Goal: Task Accomplishment & Management: Manage account settings

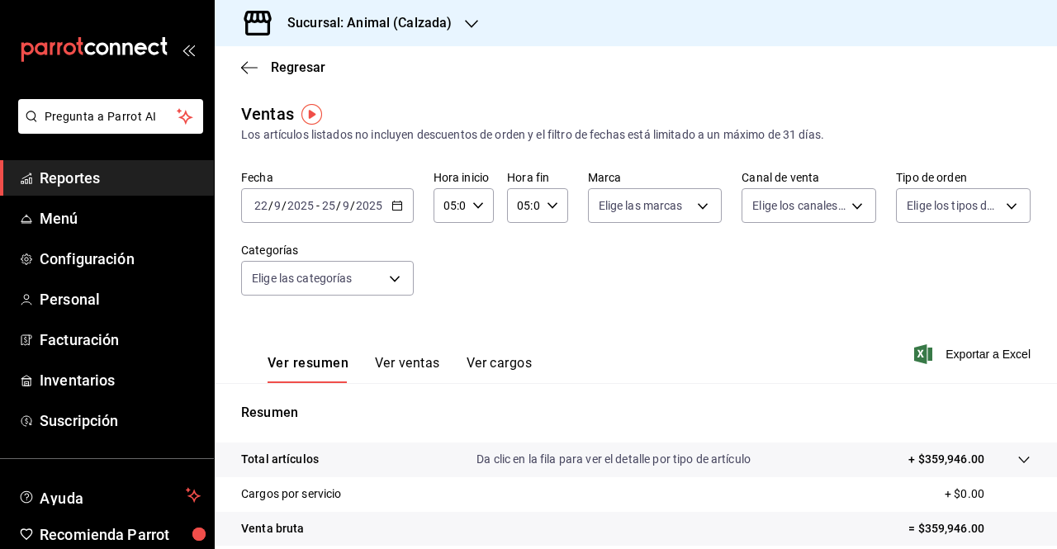
click at [450, 17] on div "Sucursal: Animal (Calzada)" at bounding box center [356, 23] width 257 height 46
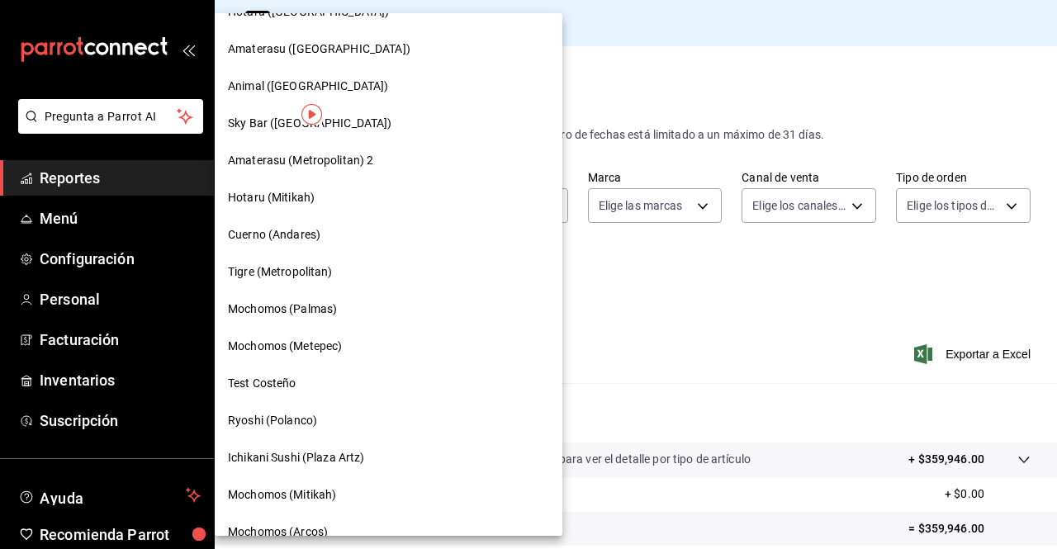
scroll to position [834, 0]
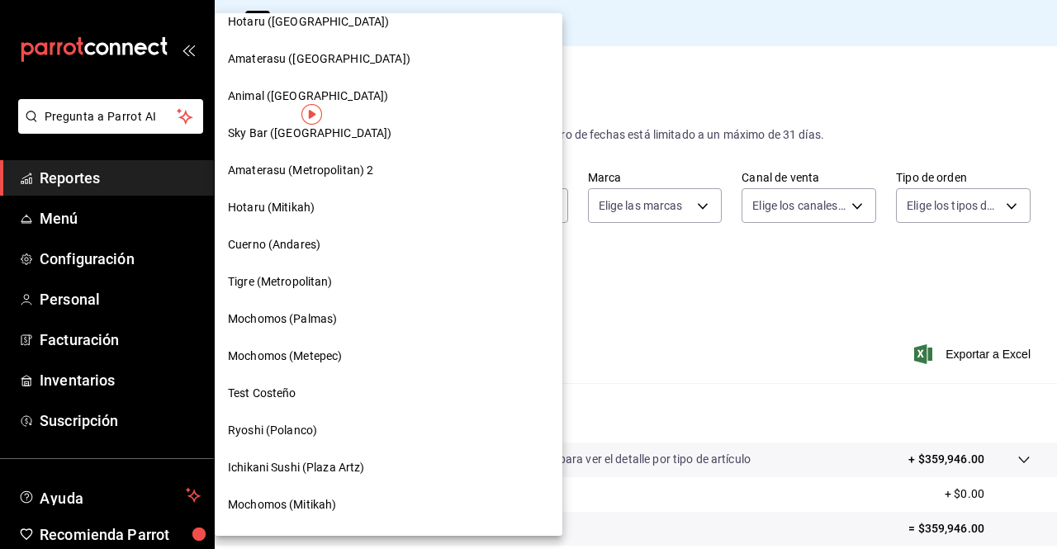
click at [307, 307] on div "Mochomos (Palmas)" at bounding box center [389, 318] width 348 height 37
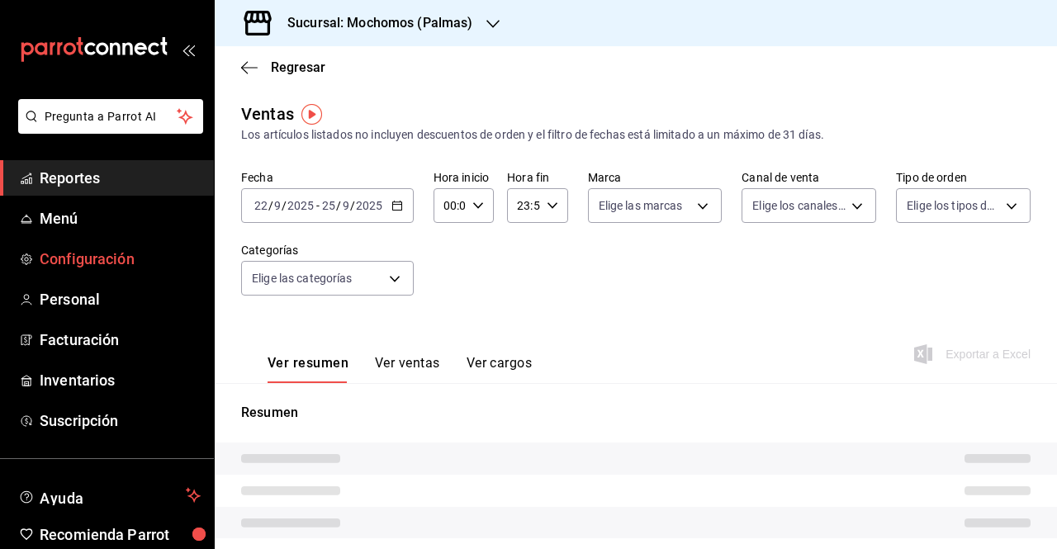
type input "05:00"
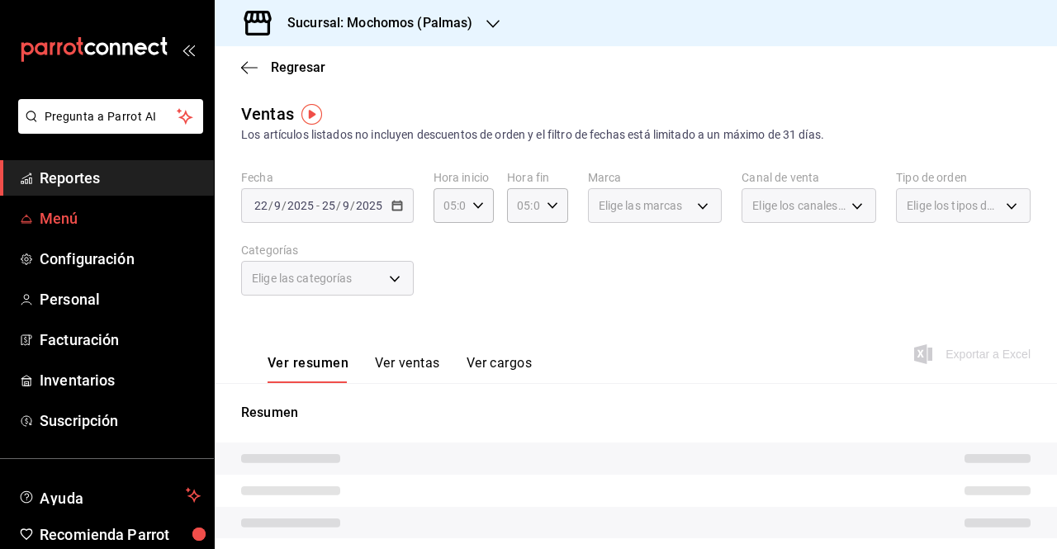
click at [54, 215] on span "Menú" at bounding box center [120, 218] width 161 height 22
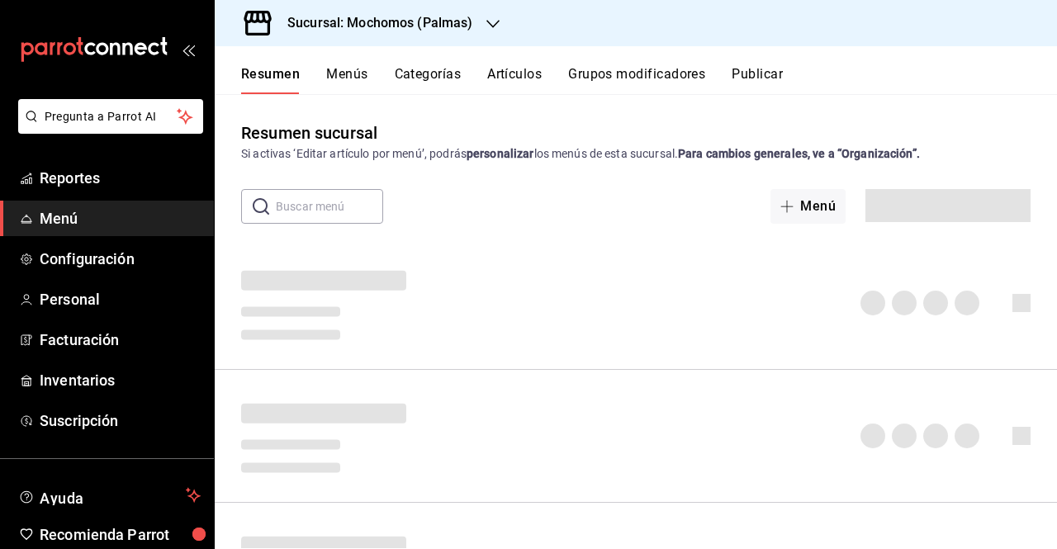
click at [363, 72] on button "Menús" at bounding box center [346, 80] width 41 height 28
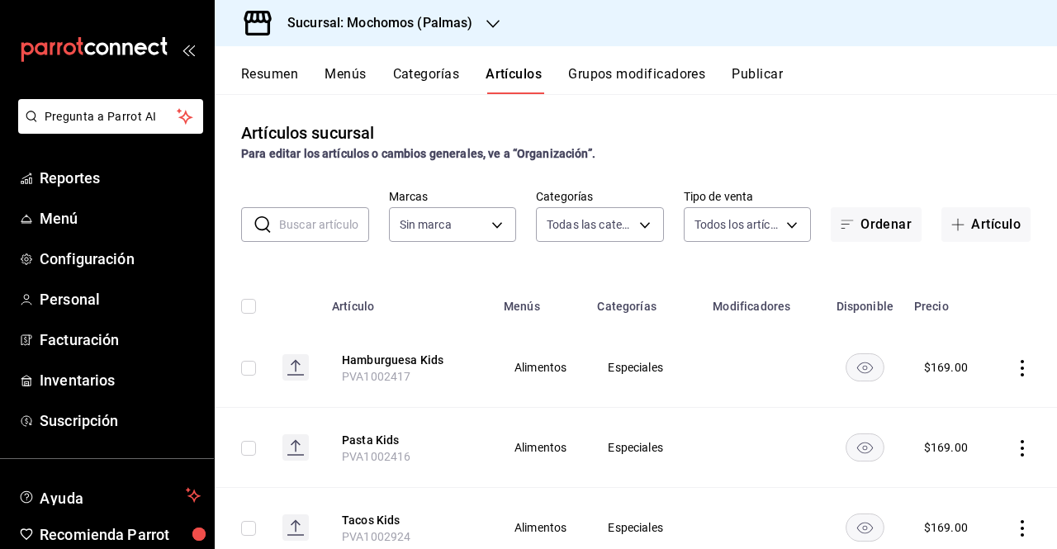
type input "bf8485d7-e0cc-45c4-ab71-007f8ecc3e56,b9965cb2-92ec-4840-853f-0e08f184e216,7b542…"
type input "70f98016-ab90-4f26-81e6-ab4884d8d8a0"
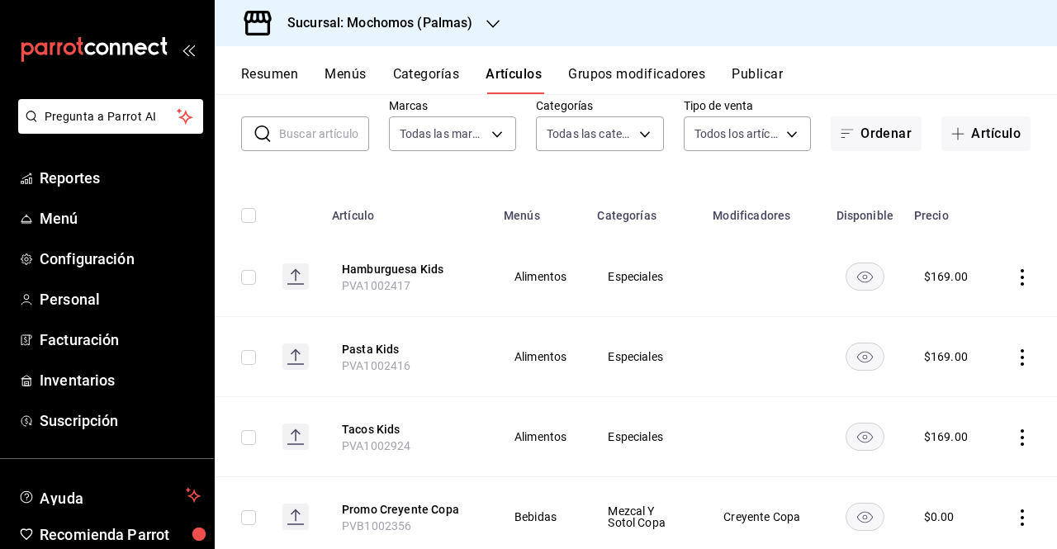
scroll to position [86, 0]
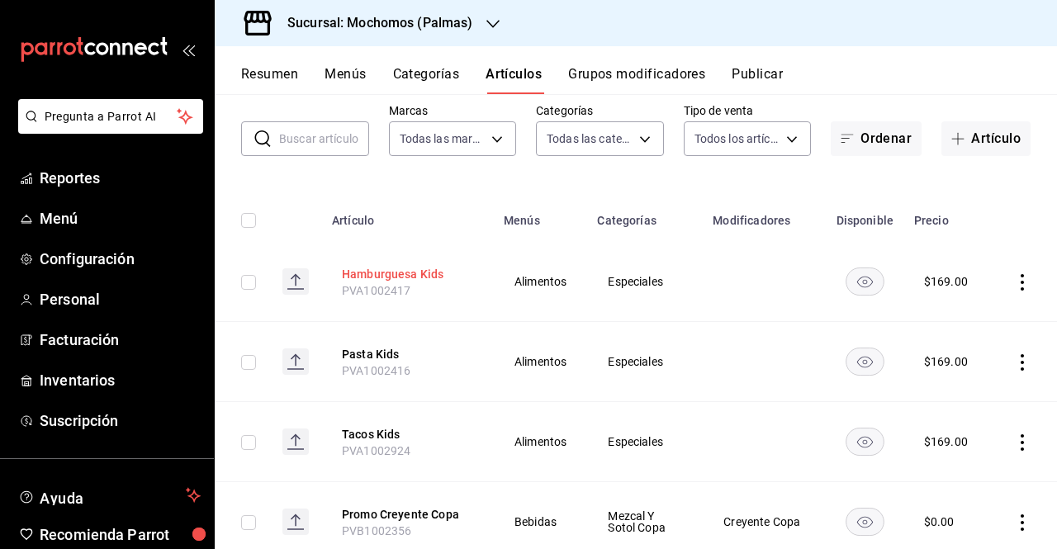
click at [414, 273] on button "Hamburguesa Kids" at bounding box center [408, 274] width 132 height 17
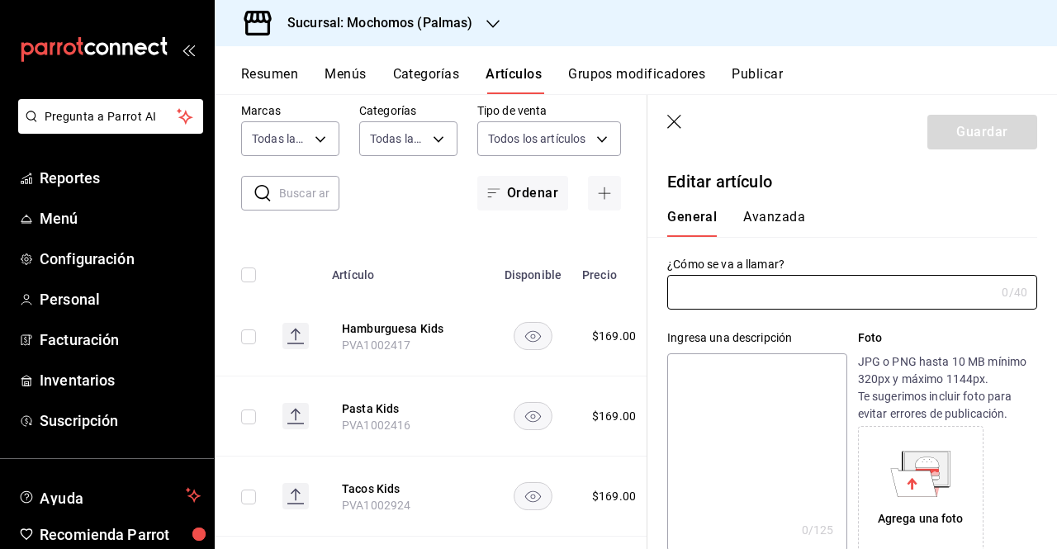
type input "Hamburguesa Kids"
type input "PVA1002417"
type input "$169.00"
click at [794, 220] on button "Avanzada" at bounding box center [774, 223] width 62 height 28
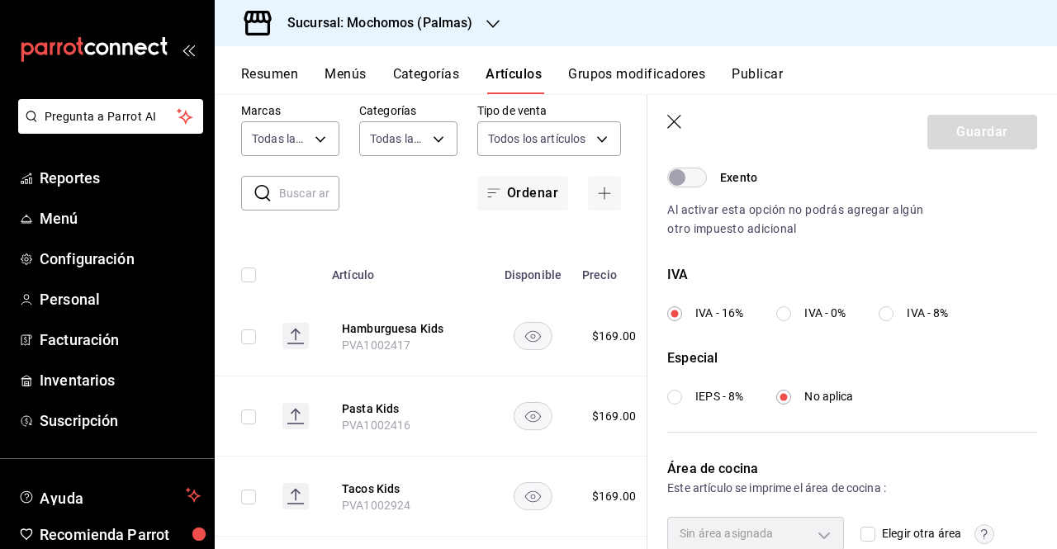
scroll to position [615, 0]
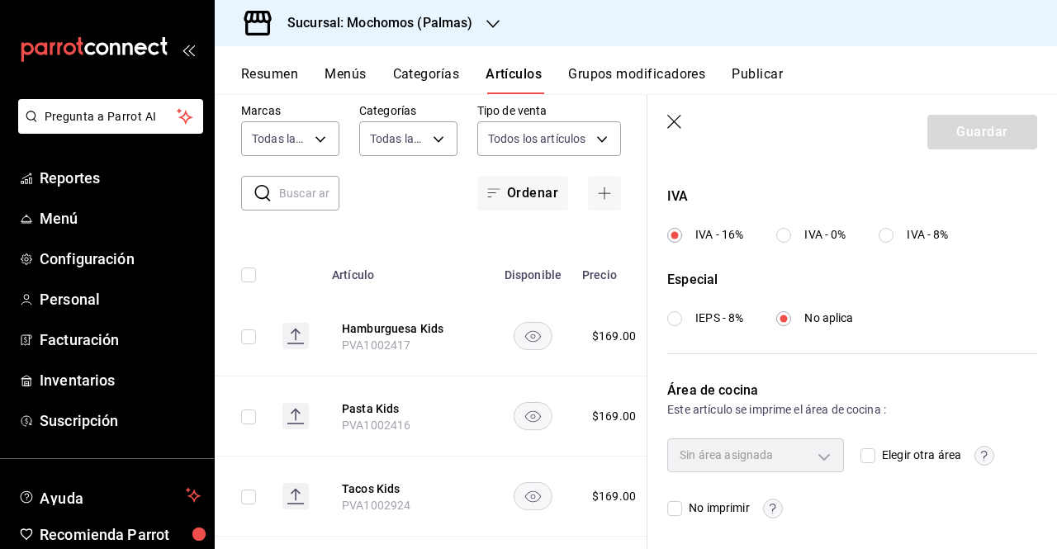
click at [875, 452] on span "Elegir otra área" at bounding box center [918, 455] width 86 height 17
click at [871, 452] on input "Elegir otra área" at bounding box center [867, 455] width 15 height 15
checkbox input "true"
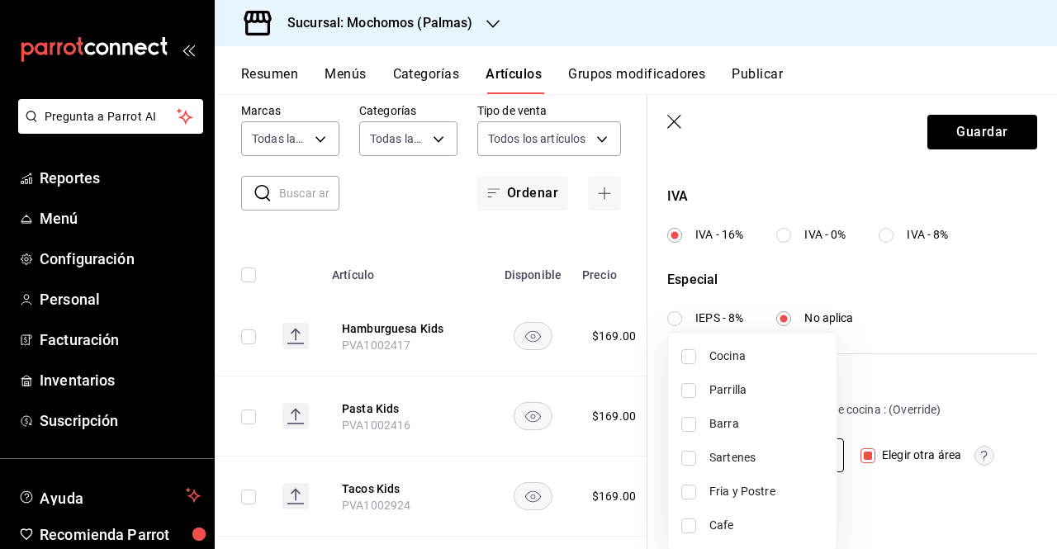
click at [812, 459] on body "Pregunta a Parrot AI Reportes Menú Configuración Personal Facturación Inventari…" at bounding box center [528, 274] width 1057 height 549
drag, startPoint x: 1055, startPoint y: 435, endPoint x: 1056, endPoint y: 480, distance: 44.6
click at [1056, 480] on div at bounding box center [528, 274] width 1057 height 549
click at [809, 442] on body "Pregunta a Parrot AI Reportes Menú Configuración Personal Facturación Inventari…" at bounding box center [528, 274] width 1057 height 549
drag, startPoint x: 1041, startPoint y: 435, endPoint x: 1038, endPoint y: 487, distance: 52.1
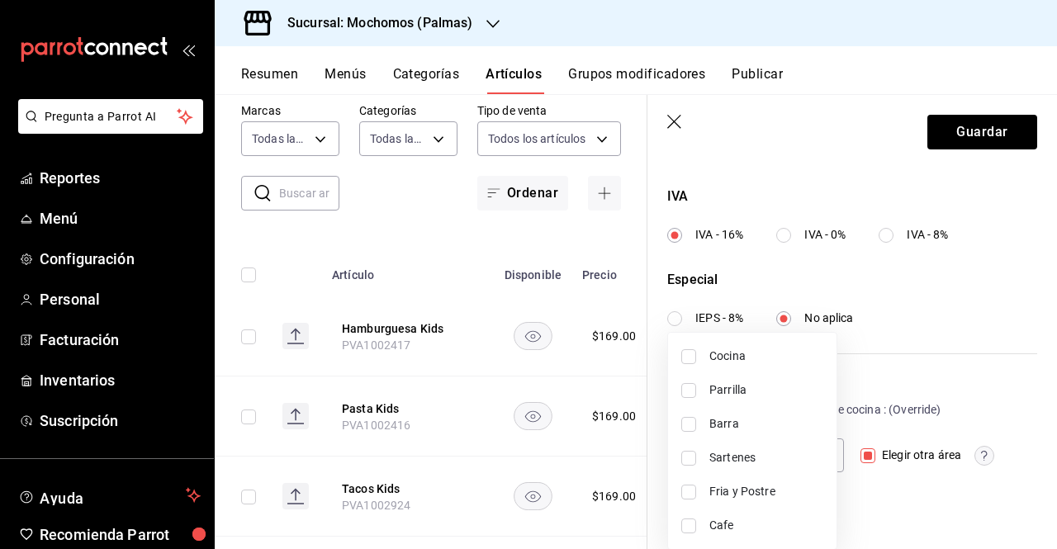
click at [1038, 487] on div at bounding box center [528, 274] width 1057 height 549
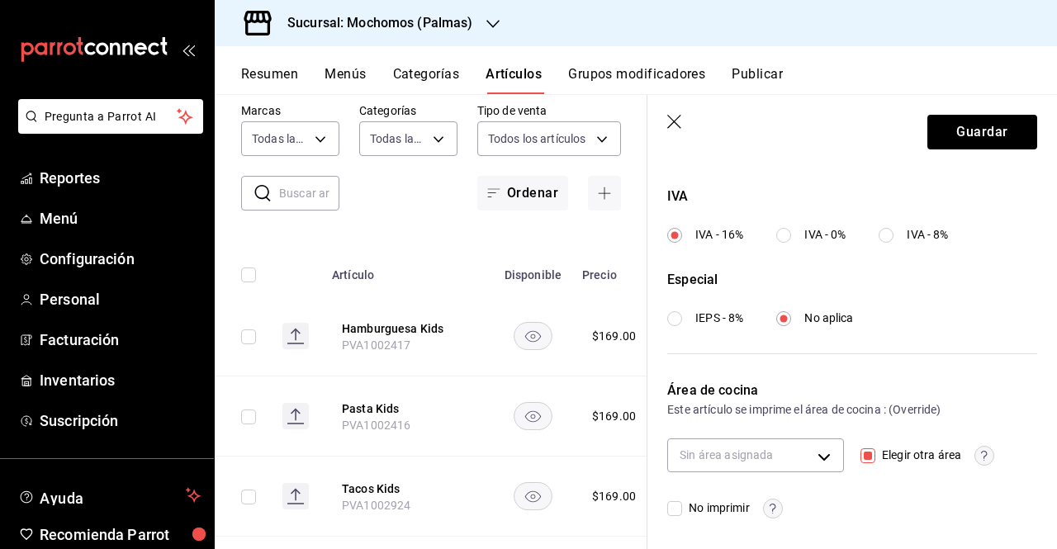
click at [668, 118] on icon "button" at bounding box center [675, 123] width 17 height 17
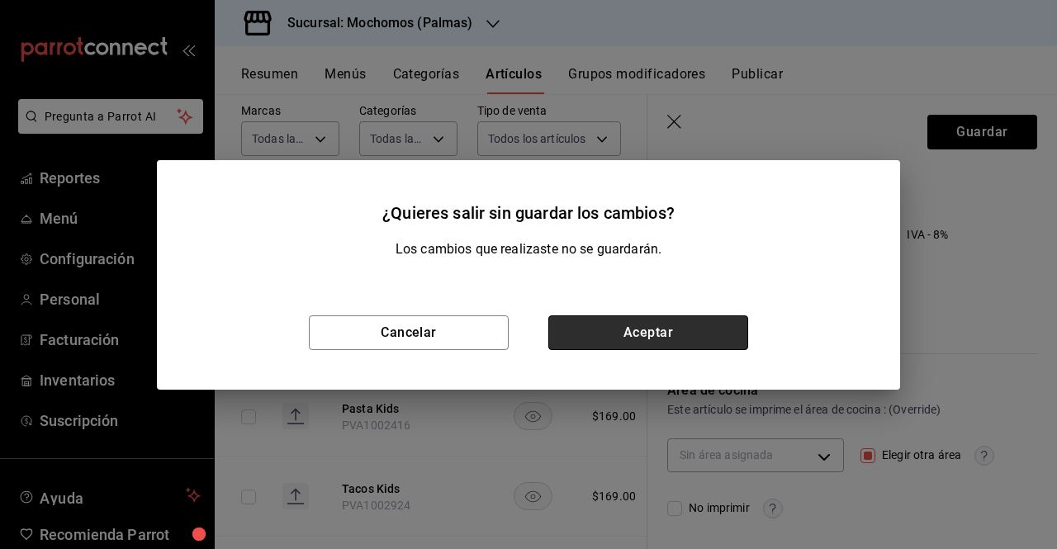
click at [591, 324] on button "Aceptar" at bounding box center [648, 332] width 200 height 35
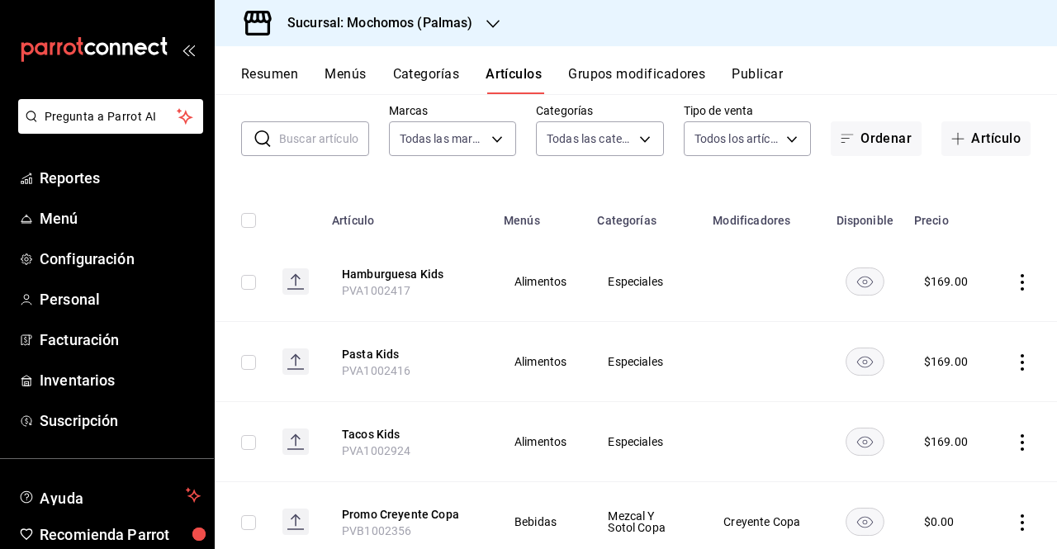
click at [443, 85] on button "Categorías" at bounding box center [426, 80] width 67 height 28
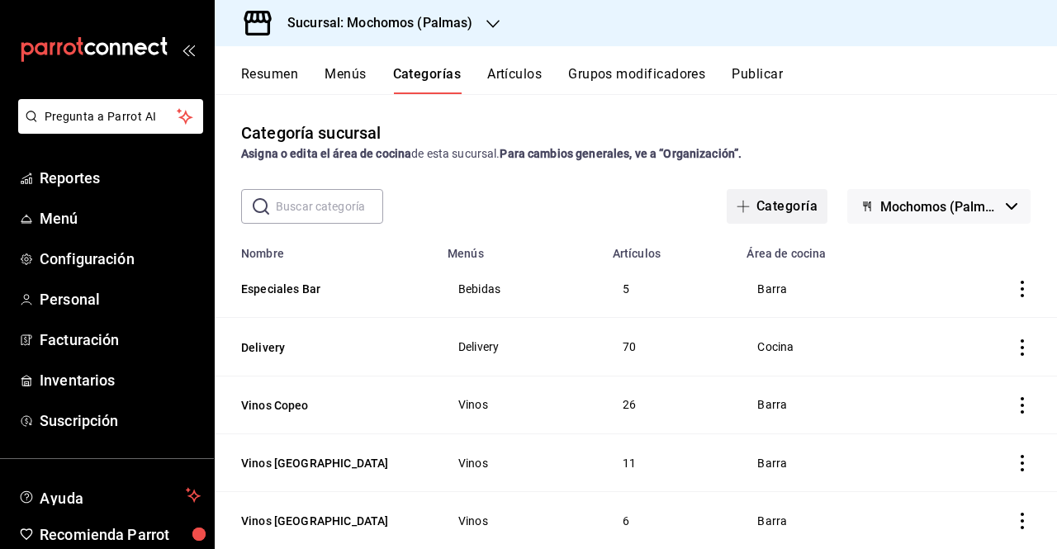
click at [797, 204] on button "Categoría" at bounding box center [776, 206] width 101 height 35
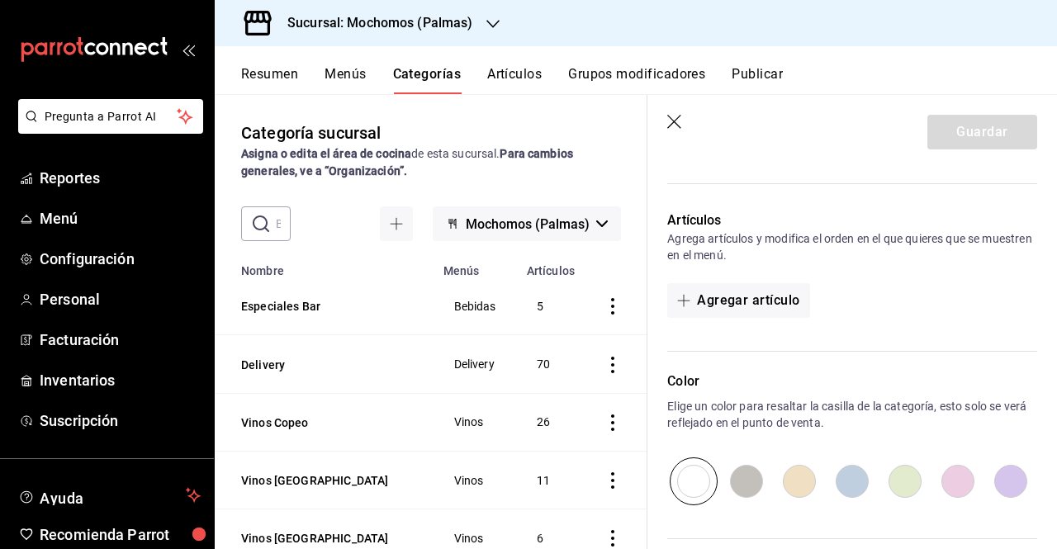
scroll to position [587, 0]
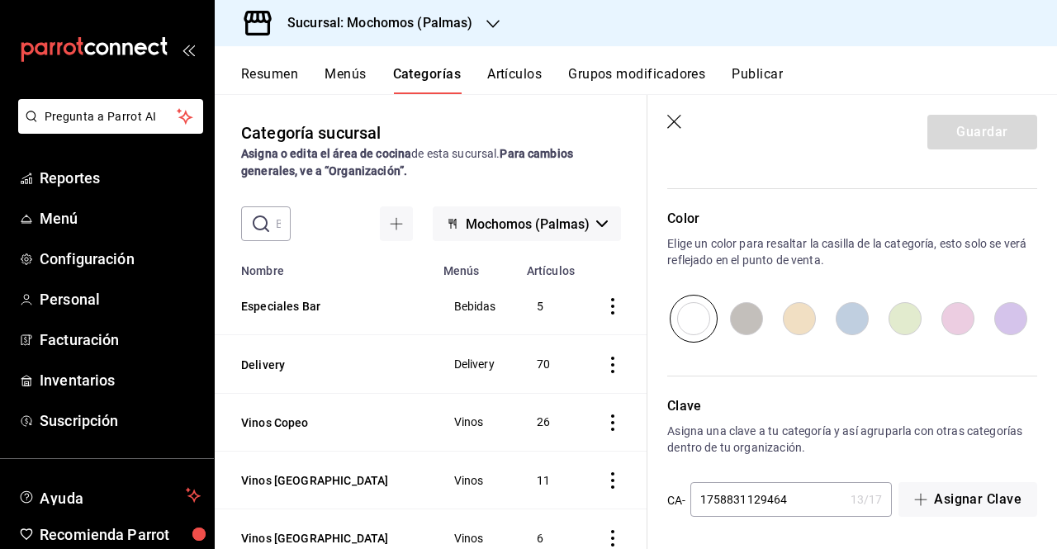
click at [674, 131] on header "Guardar" at bounding box center [851, 129] width 409 height 68
click at [674, 128] on icon "button" at bounding box center [675, 123] width 17 height 17
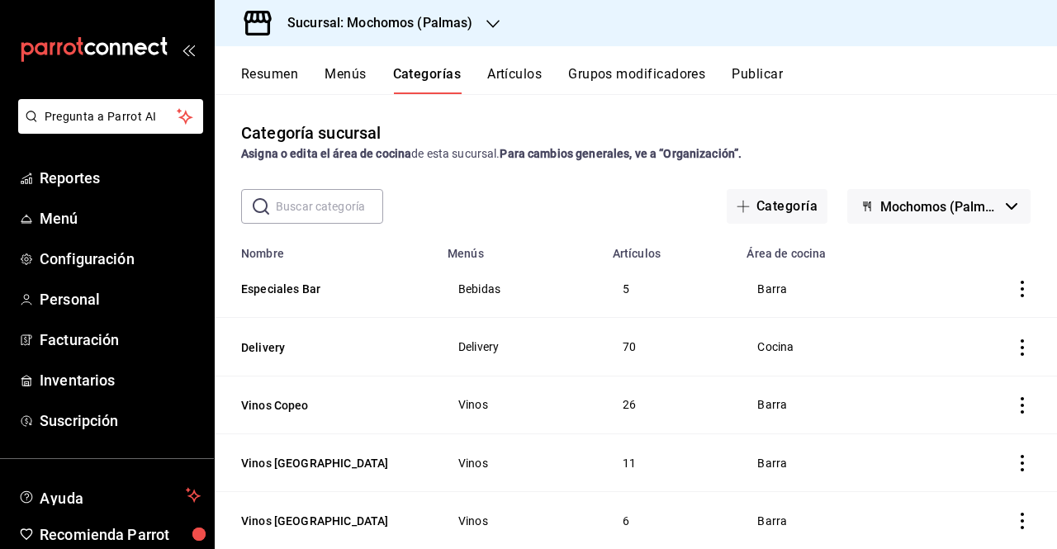
click at [516, 77] on button "Artículos" at bounding box center [514, 80] width 54 height 28
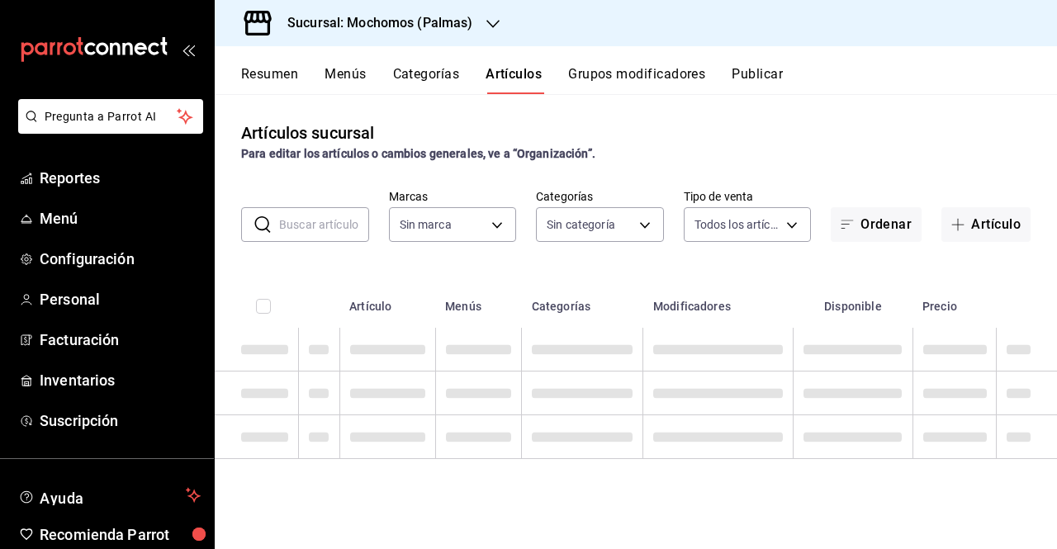
type input "70f98016-ab90-4f26-81e6-ab4884d8d8a0"
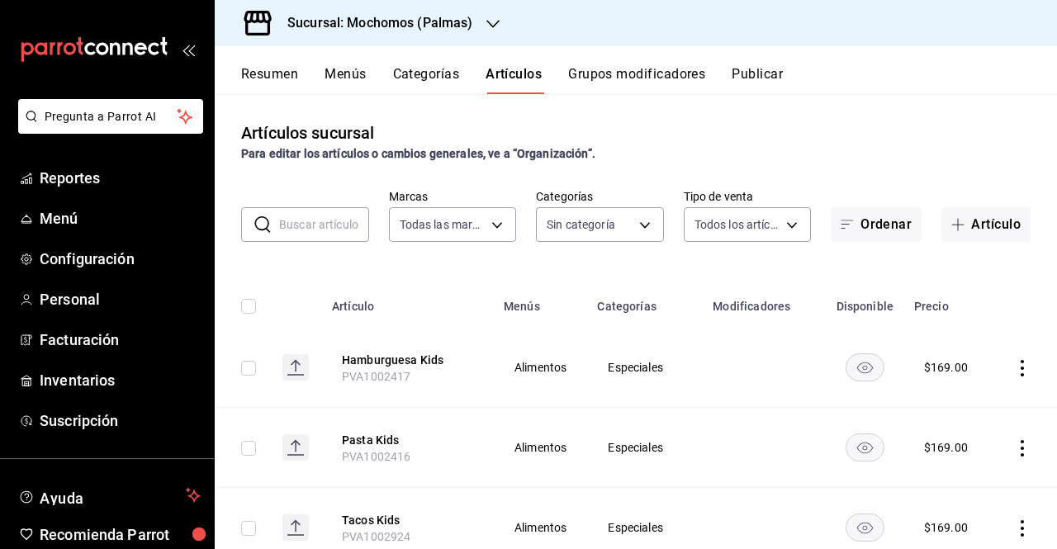
type input "bf8485d7-e0cc-45c4-ab71-007f8ecc3e56,b9965cb2-92ec-4840-853f-0e08f184e216,7b542…"
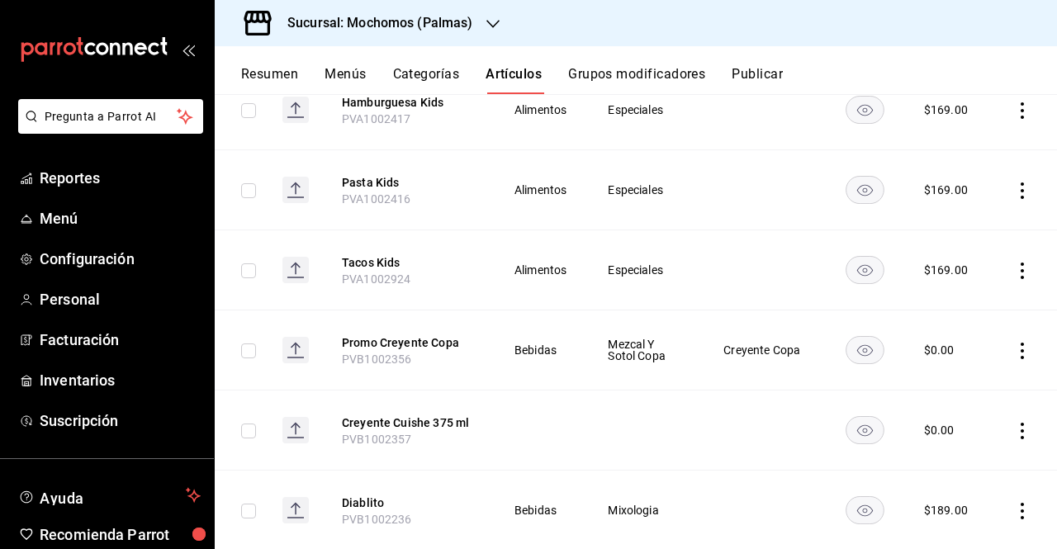
scroll to position [267, 0]
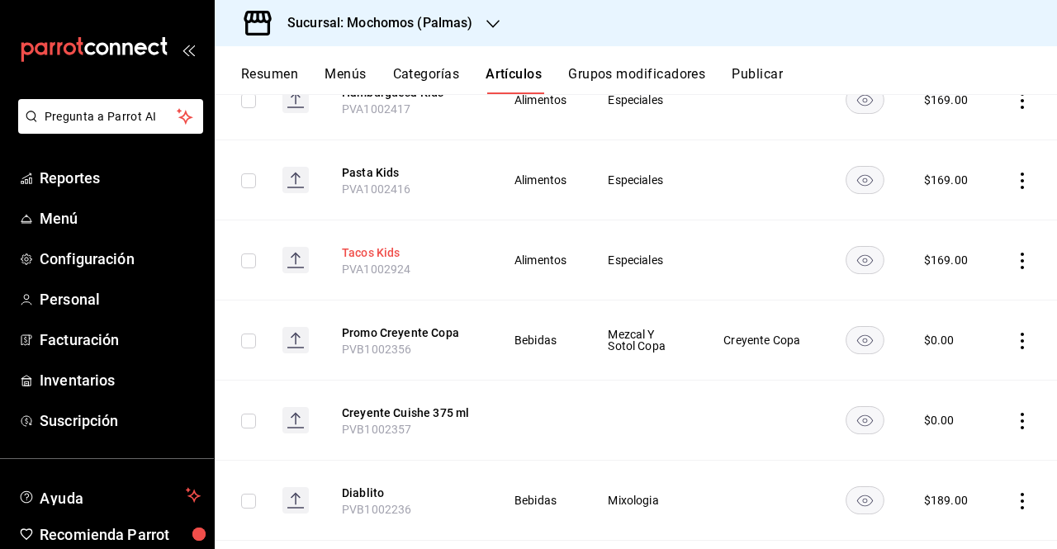
click at [373, 250] on button "Tacos Kids" at bounding box center [408, 252] width 132 height 17
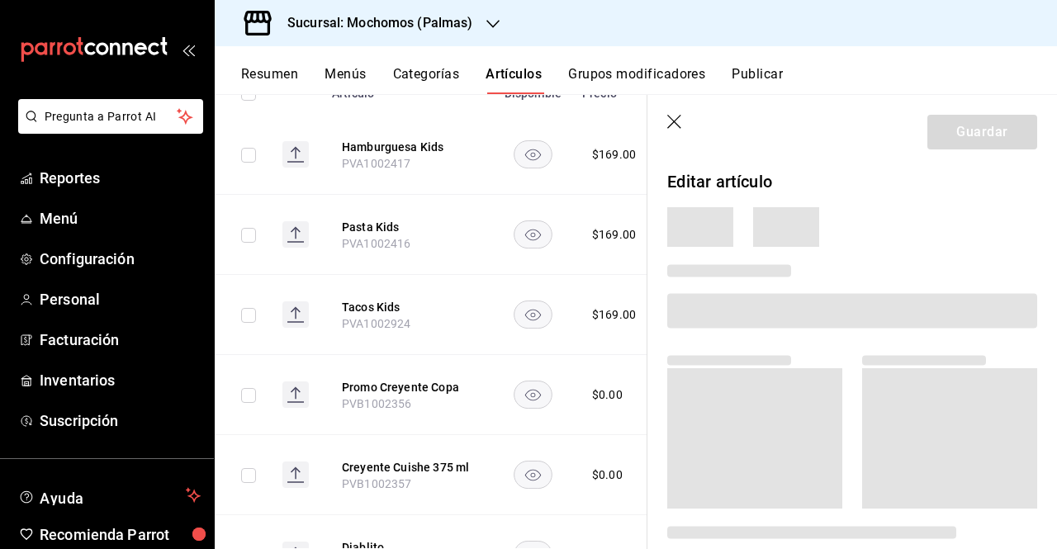
click at [675, 124] on icon "button" at bounding box center [674, 122] width 14 height 14
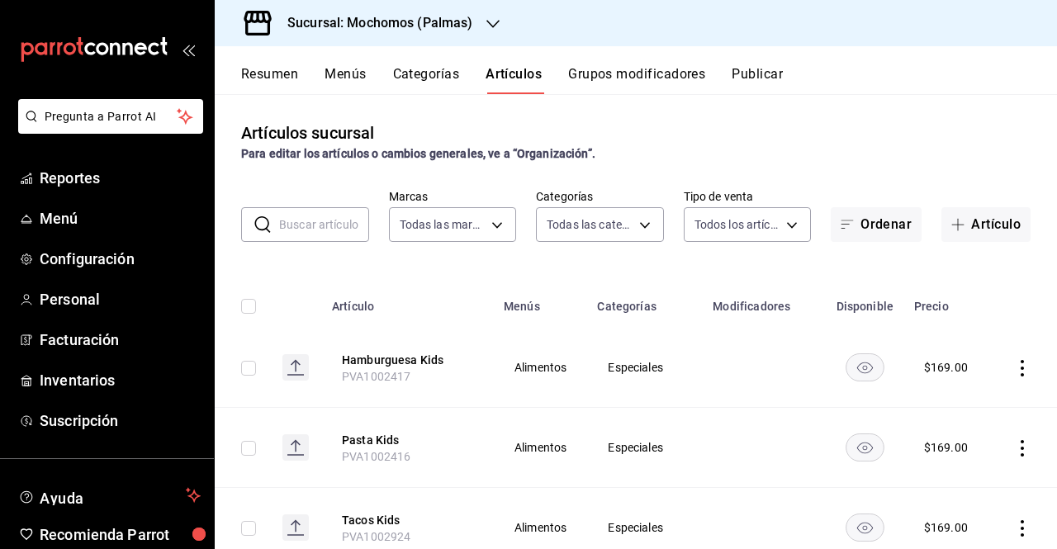
click at [324, 211] on input "text" at bounding box center [324, 224] width 90 height 33
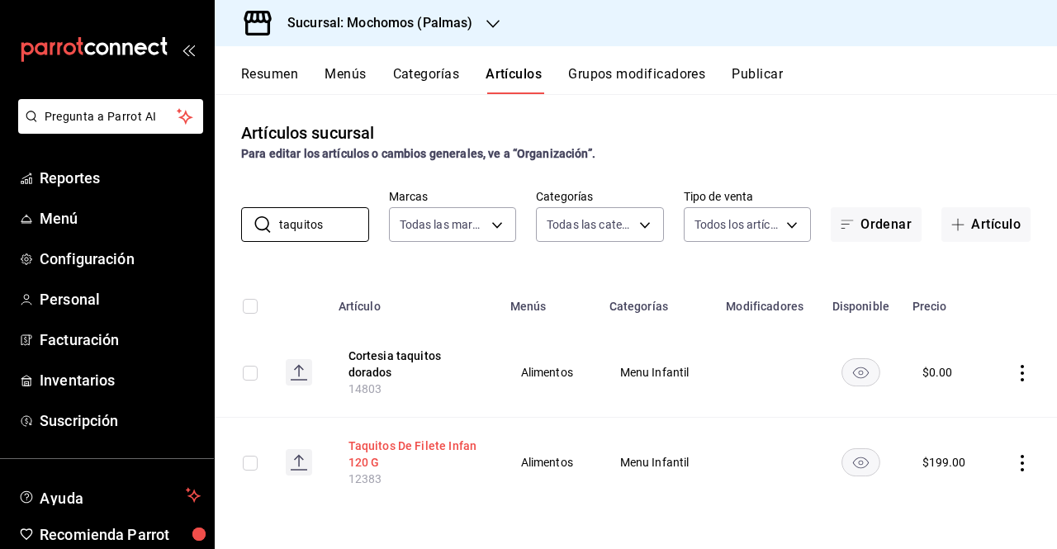
type input "taquitos"
click at [393, 452] on button "Taquitos De Filete Infan 120 G" at bounding box center [414, 454] width 132 height 33
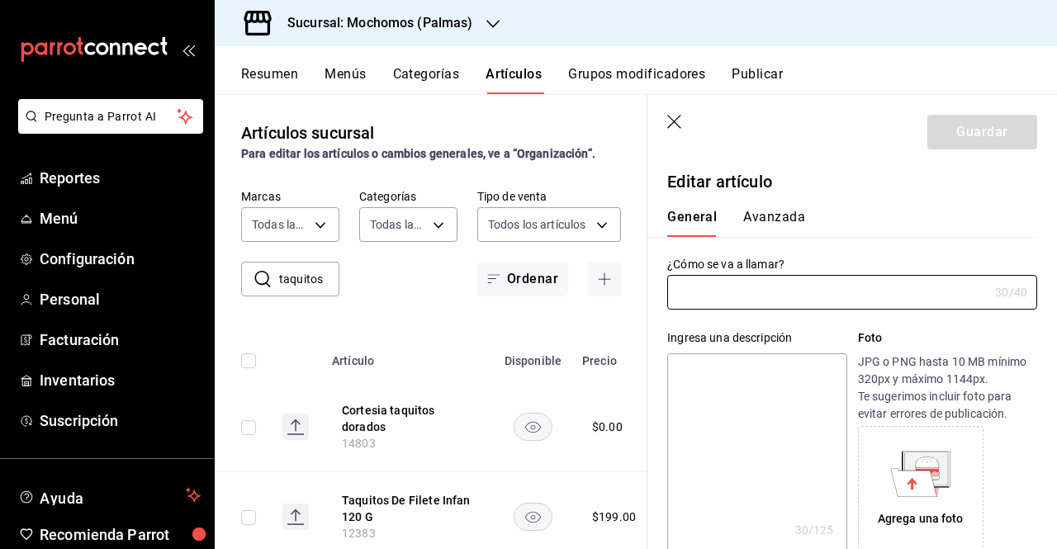
type input "Taquitos De Filete Infan 120 G"
type textarea "Taquitos De Filete Infan 120 G"
type textarea "x"
type input "12383"
type textarea "x"
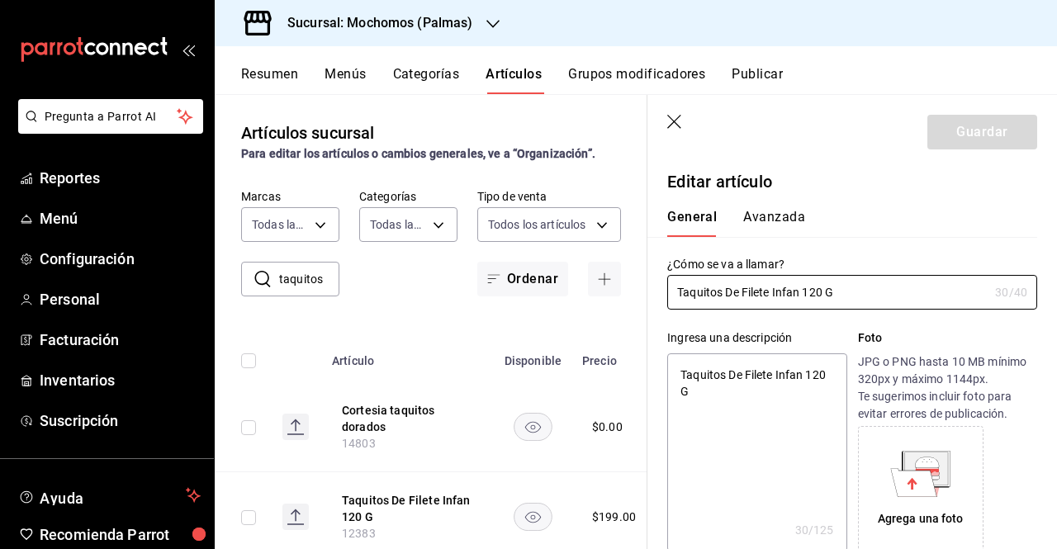
type input "$199.00"
click at [786, 209] on button "Avanzada" at bounding box center [774, 223] width 62 height 28
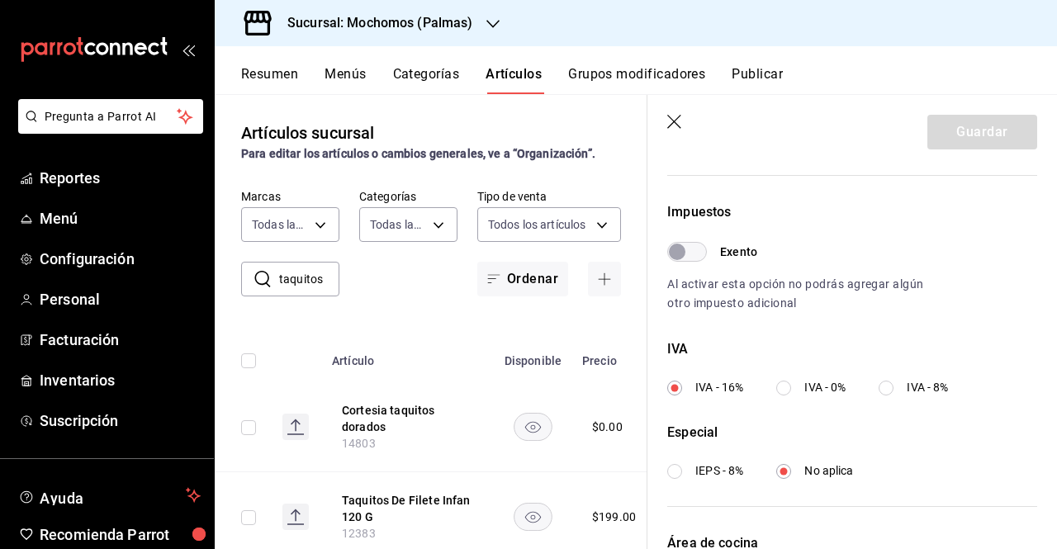
scroll to position [633, 0]
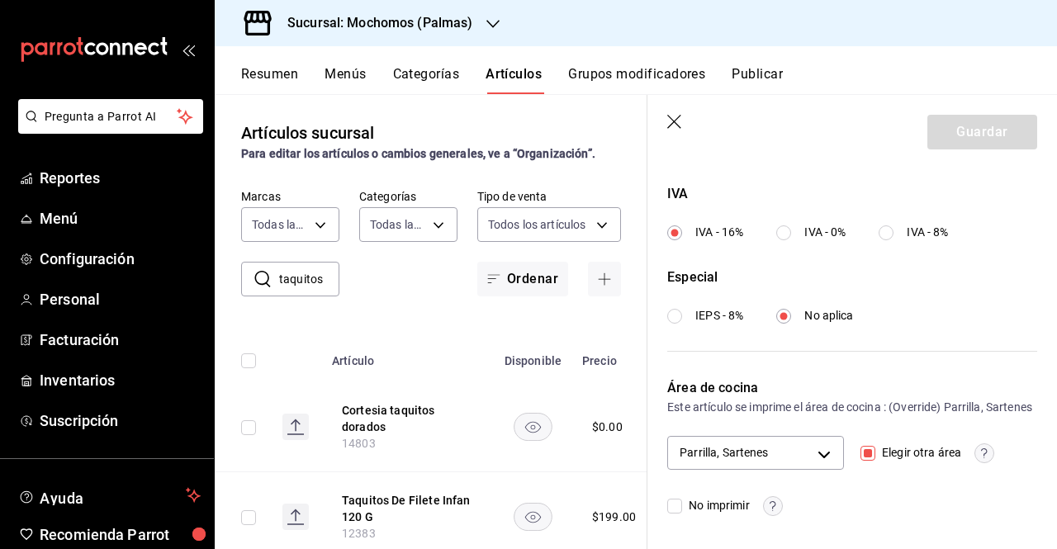
click at [680, 130] on icon "button" at bounding box center [675, 123] width 17 height 17
click at [677, 123] on icon "button" at bounding box center [675, 123] width 17 height 17
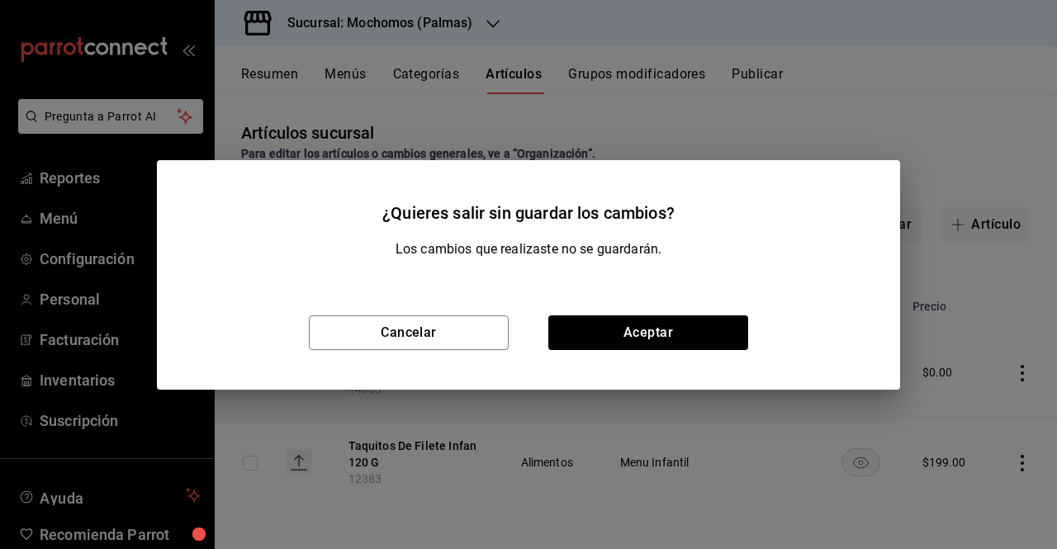
click at [617, 352] on div "Cancelar Aceptar" at bounding box center [528, 333] width 743 height 114
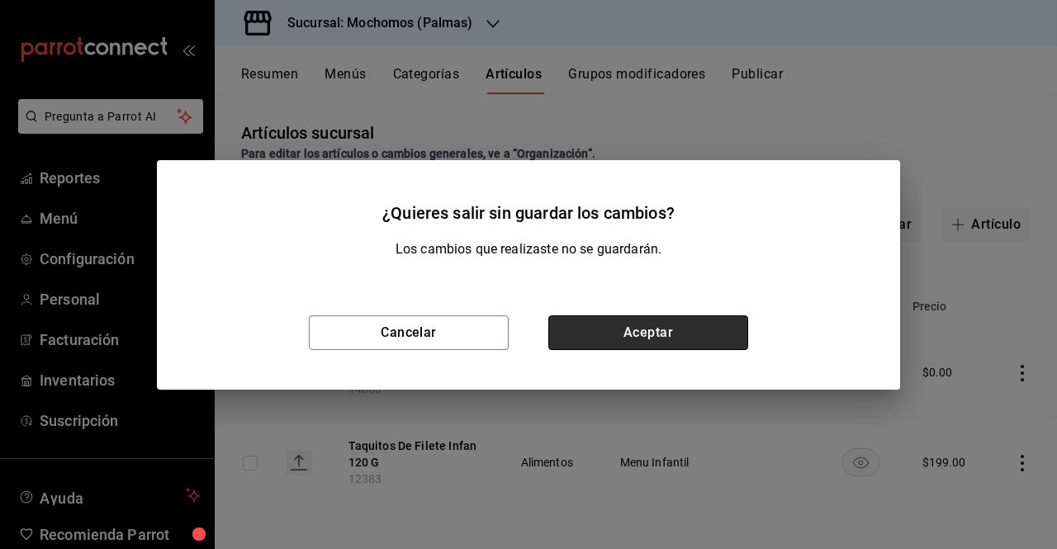
click at [622, 334] on button "Aceptar" at bounding box center [648, 332] width 200 height 35
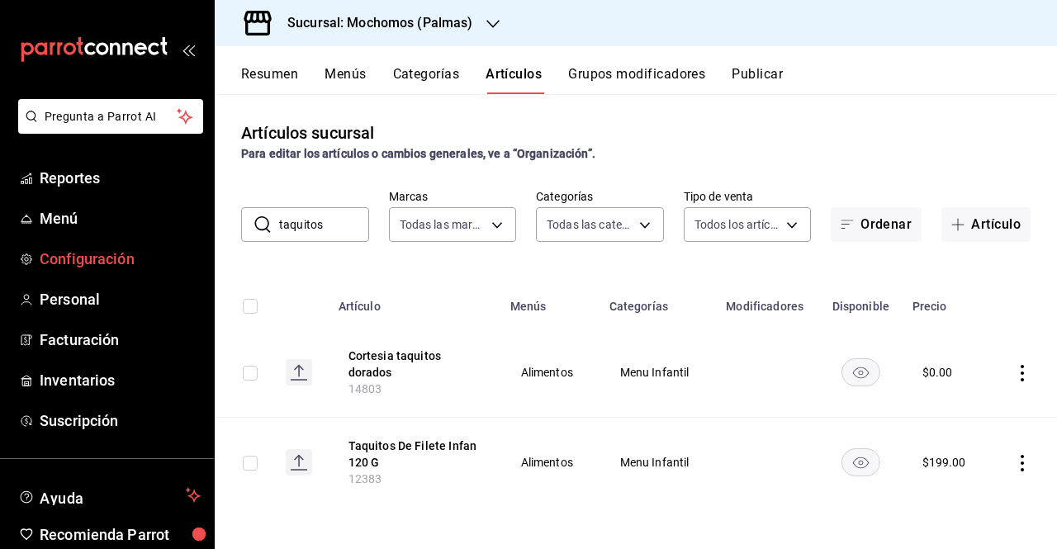
drag, startPoint x: 334, startPoint y: 219, endPoint x: 91, endPoint y: 275, distance: 249.1
click at [91, 275] on div "Pregunta a Parrot AI Reportes Menú Configuración Personal Facturación Inventari…" at bounding box center [528, 274] width 1057 height 549
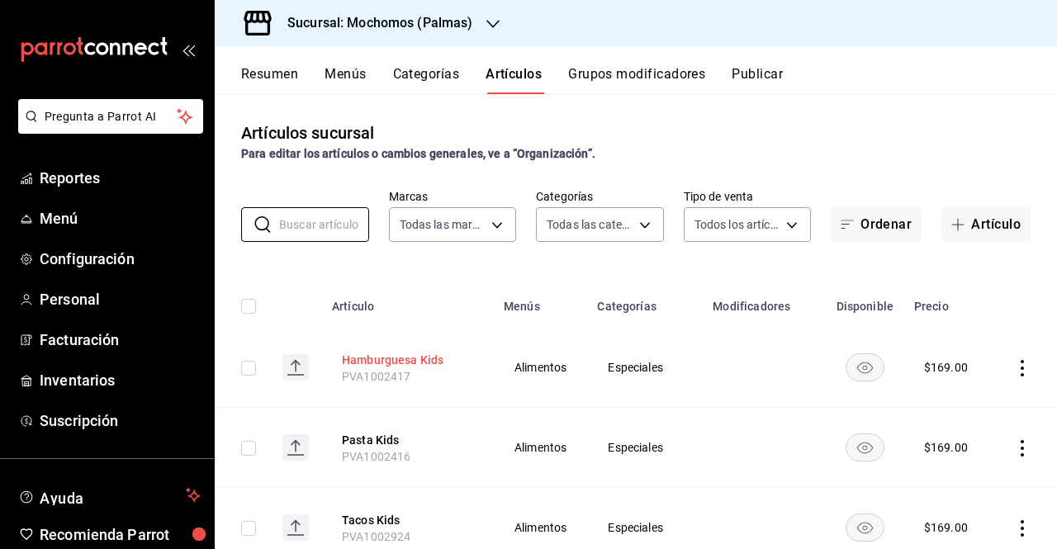
click at [414, 357] on button "Hamburguesa Kids" at bounding box center [408, 360] width 132 height 17
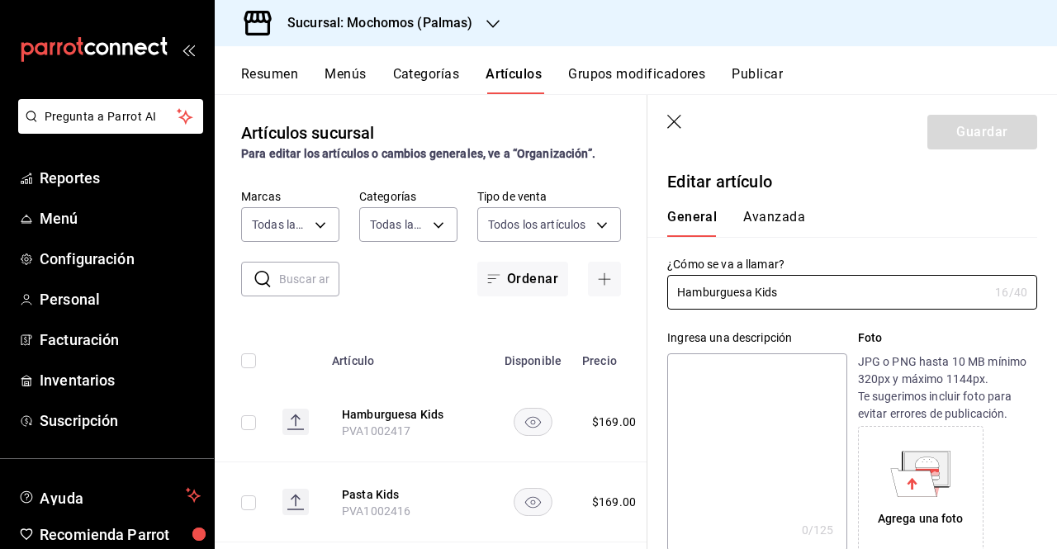
type input "$169.00"
type input "E48"
type input "90101500"
radio input "true"
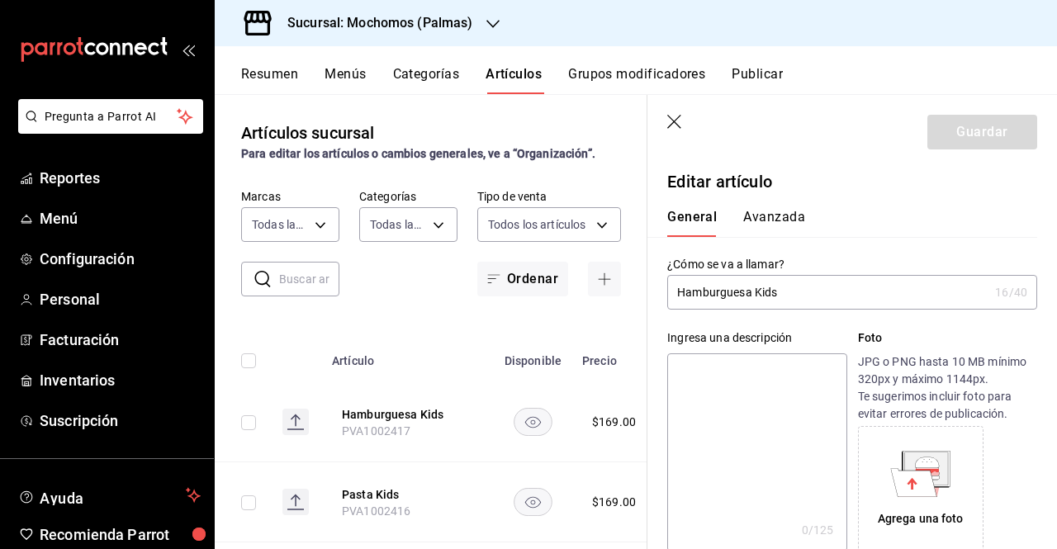
click at [760, 206] on div "General [PERSON_NAME]" at bounding box center [842, 215] width 390 height 43
click at [768, 211] on button "Avanzada" at bounding box center [774, 223] width 62 height 28
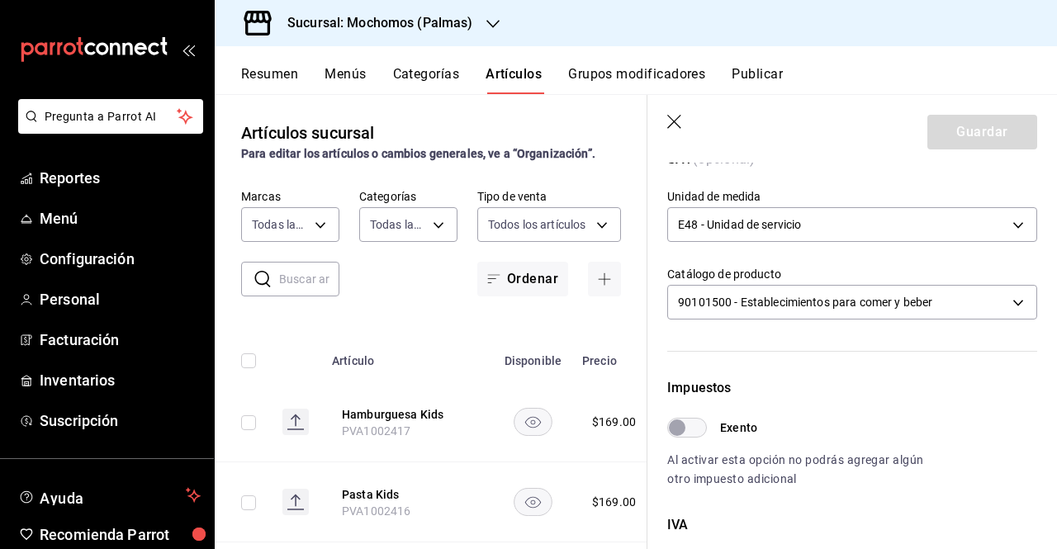
scroll to position [615, 0]
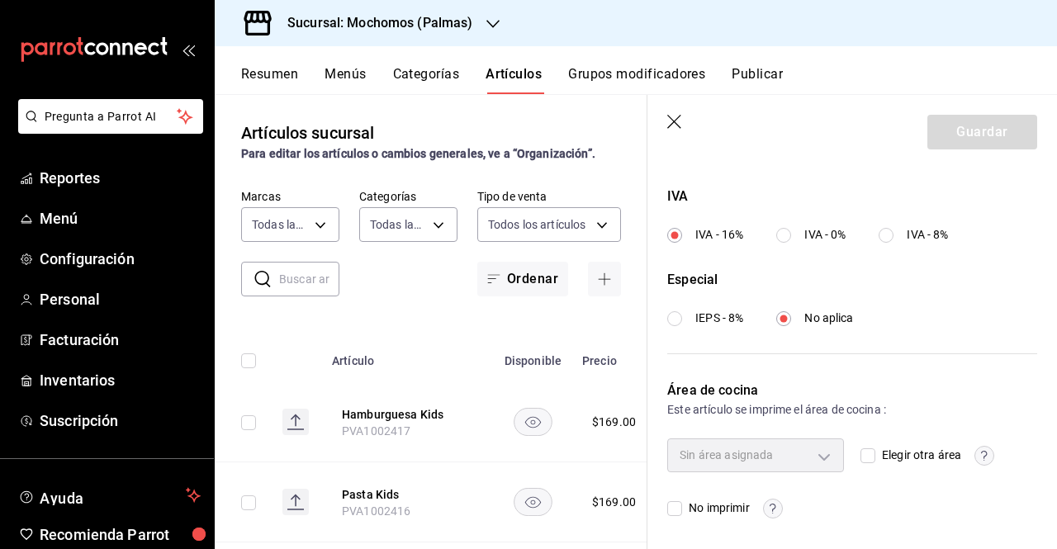
click at [860, 457] on input "Elegir otra área" at bounding box center [867, 455] width 15 height 15
checkbox input "true"
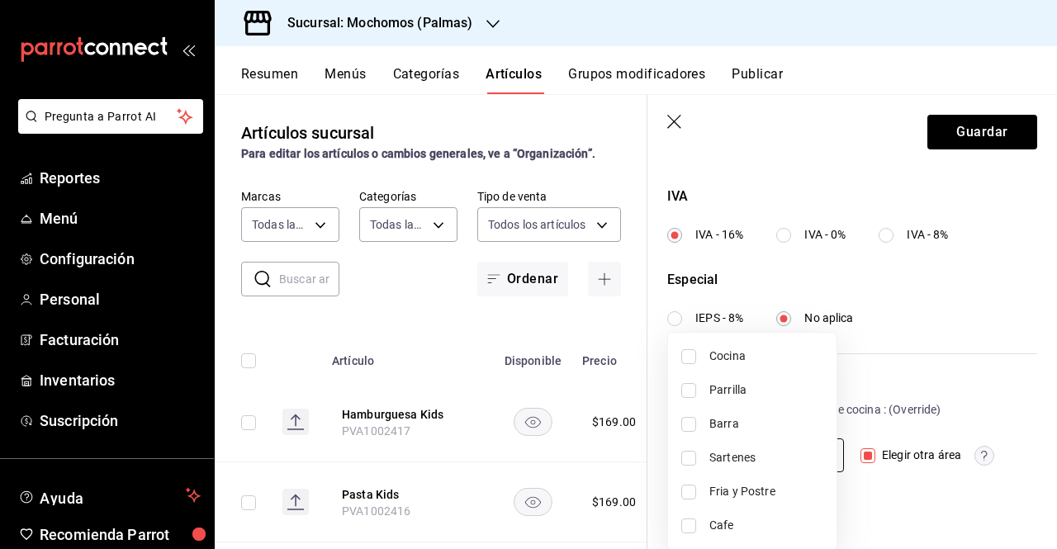
click at [812, 458] on body "Pregunta a Parrot AI Reportes Menú Configuración Personal Facturación Inventari…" at bounding box center [528, 274] width 1057 height 549
drag, startPoint x: 1049, startPoint y: 442, endPoint x: 857, endPoint y: 464, distance: 193.5
click at [857, 464] on div at bounding box center [528, 274] width 1057 height 549
click at [748, 455] on body "Pregunta a Parrot AI Reportes Menú Configuración Personal Facturación Inventari…" at bounding box center [528, 274] width 1057 height 549
click at [684, 390] on input "checkbox" at bounding box center [688, 390] width 15 height 15
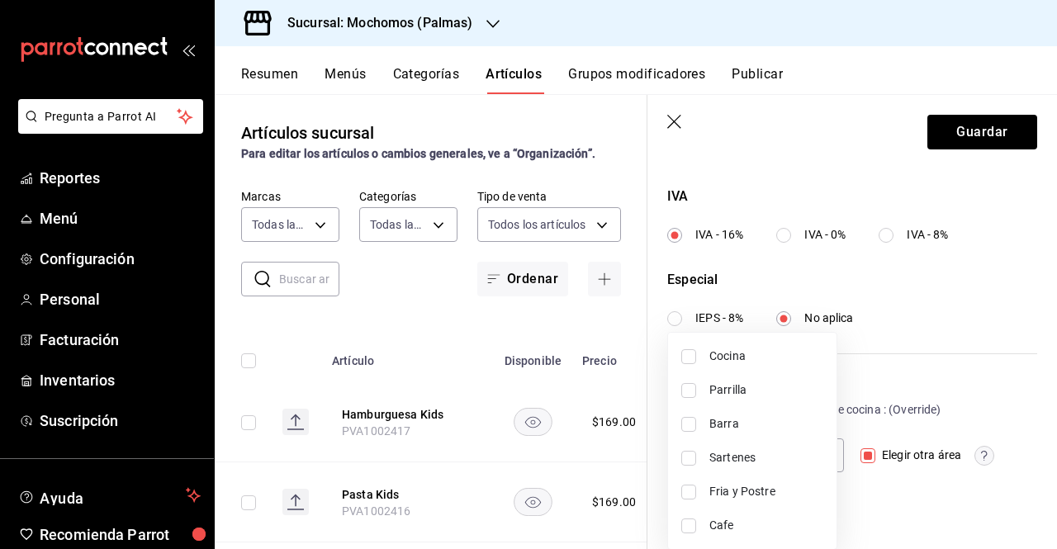
checkbox input "true"
type input "0278c81a-e25f-4198-a64d-b73718345478"
click at [687, 459] on input "checkbox" at bounding box center [688, 458] width 15 height 15
checkbox input "true"
type input "0278c81a-e25f-4198-a64d-b73718345478,96cf82b5-26eb-4357-b042-700c82460c37"
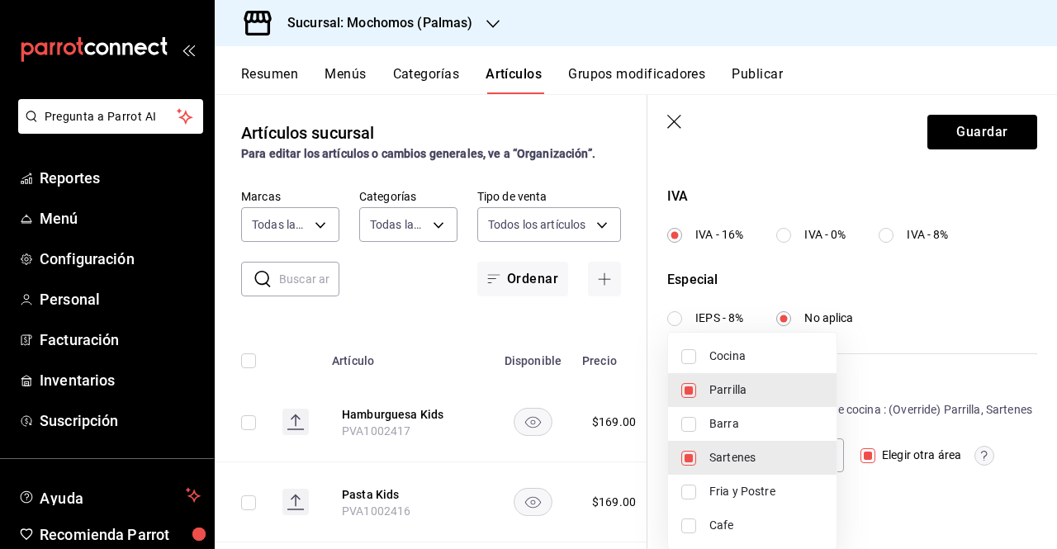
click at [890, 442] on div at bounding box center [528, 274] width 1057 height 549
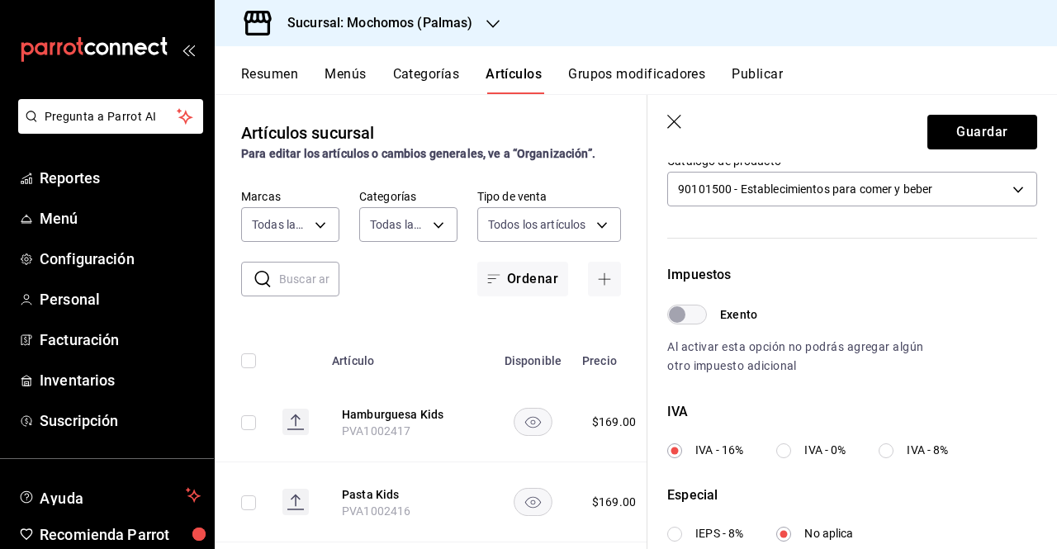
scroll to position [633, 0]
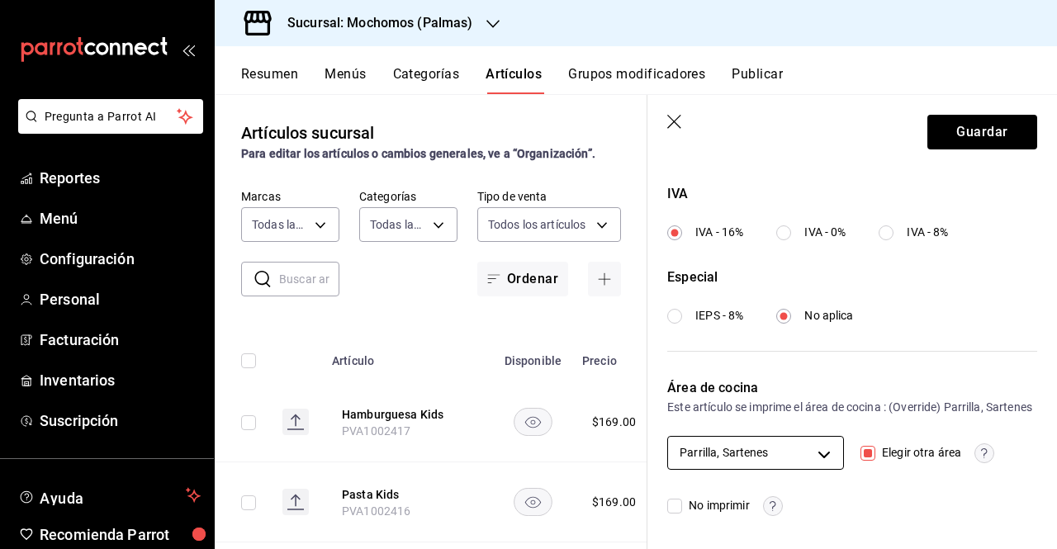
click at [807, 454] on body "Pregunta a Parrot AI Reportes Menú Configuración Personal Facturación Inventari…" at bounding box center [528, 274] width 1057 height 549
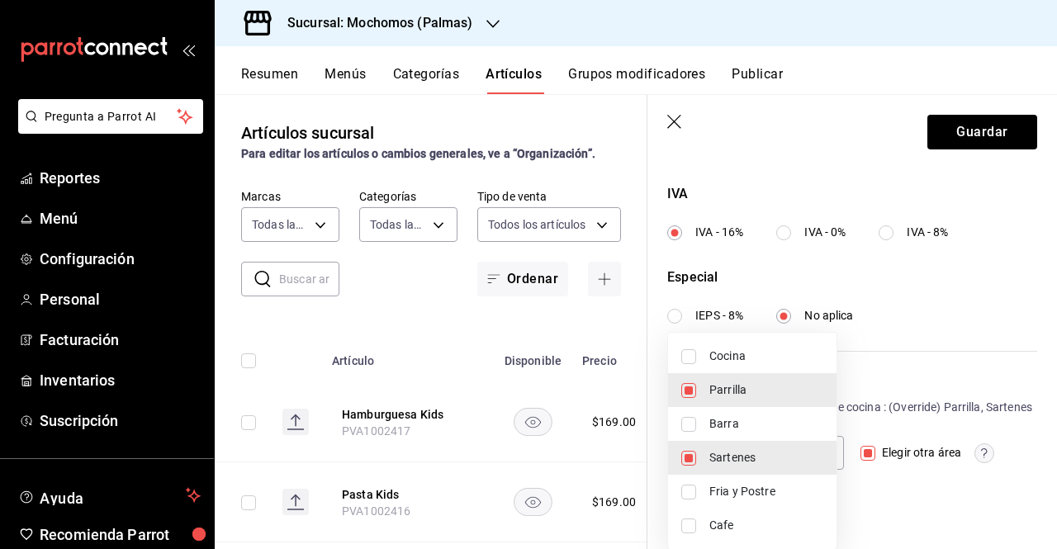
click at [693, 387] on input "checkbox" at bounding box center [688, 390] width 15 height 15
checkbox input "false"
type input "96cf82b5-26eb-4357-b042-700c82460c37"
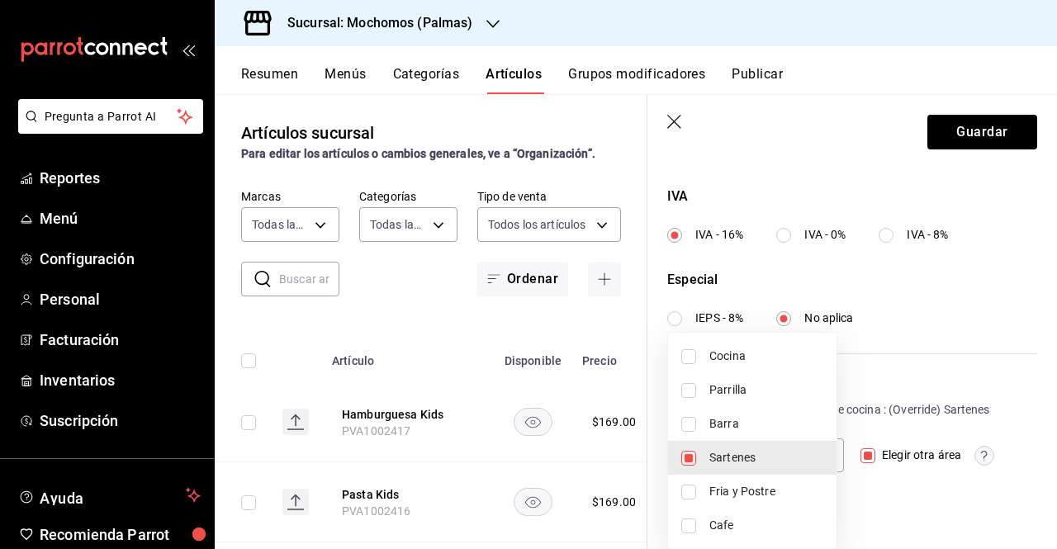
click at [684, 452] on input "checkbox" at bounding box center [688, 458] width 15 height 15
checkbox input "false"
click at [959, 389] on div at bounding box center [528, 274] width 1057 height 549
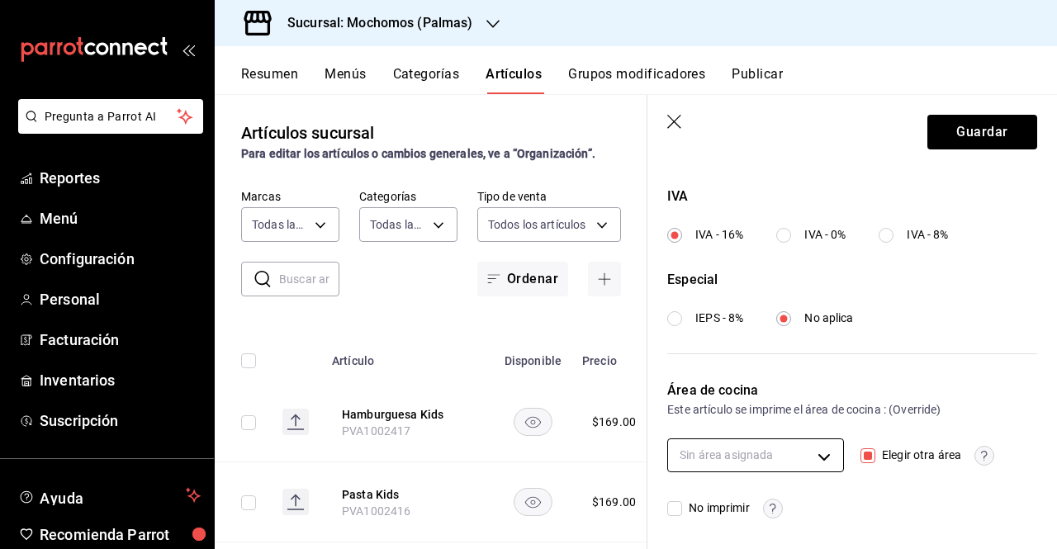
click at [821, 455] on body "Pregunta a Parrot AI Reportes Menú Configuración Personal Facturación Inventari…" at bounding box center [528, 274] width 1057 height 549
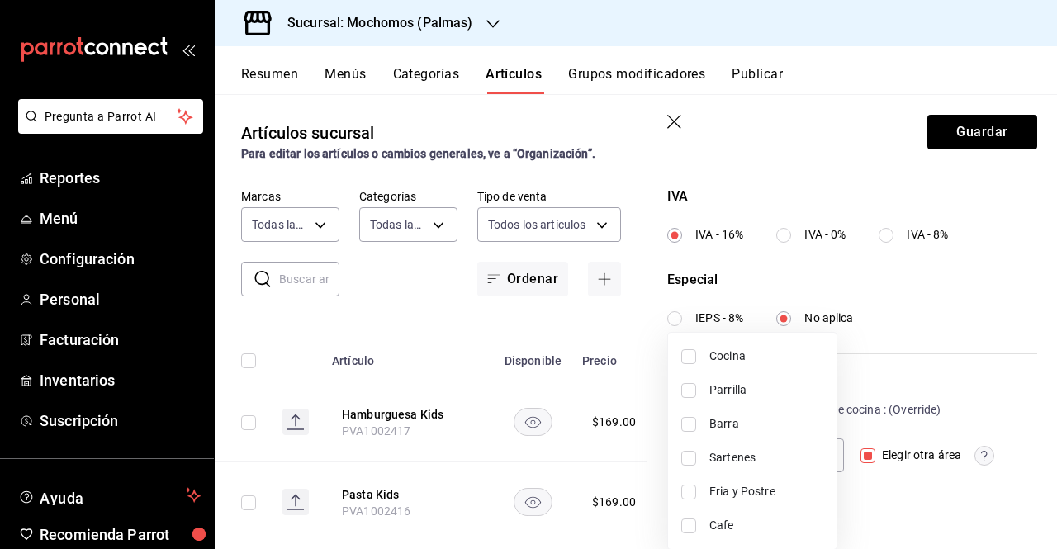
click at [741, 456] on span "Sartenes" at bounding box center [766, 457] width 114 height 17
type input "96cf82b5-26eb-4357-b042-700c82460c37"
checkbox input "true"
drag, startPoint x: 1052, startPoint y: 416, endPoint x: 1055, endPoint y: 404, distance: 12.8
click at [1055, 404] on div at bounding box center [528, 274] width 1057 height 549
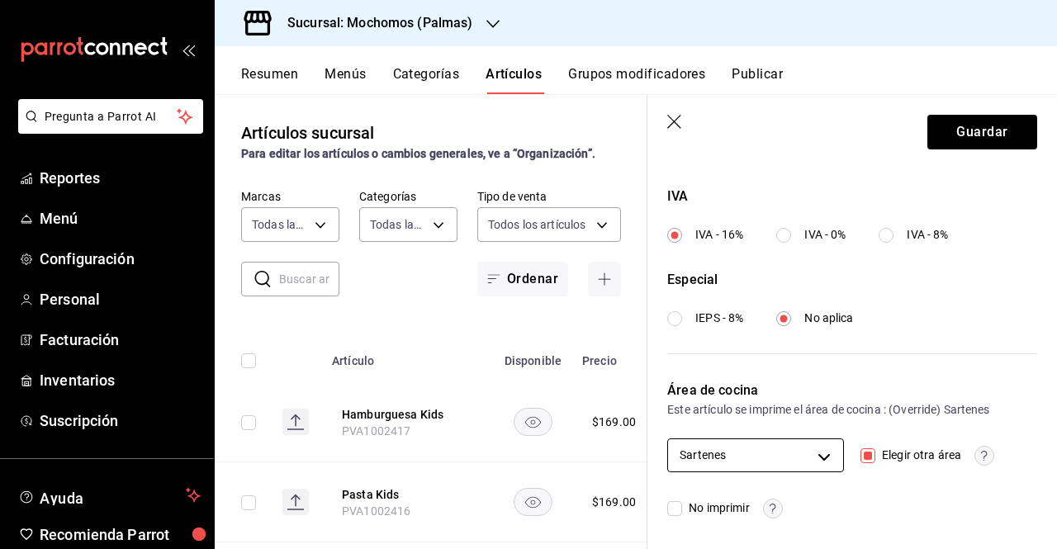
click at [821, 452] on body "Pregunta a Parrot AI Reportes Menú Configuración Personal Facturación Inventari…" at bounding box center [528, 274] width 1057 height 549
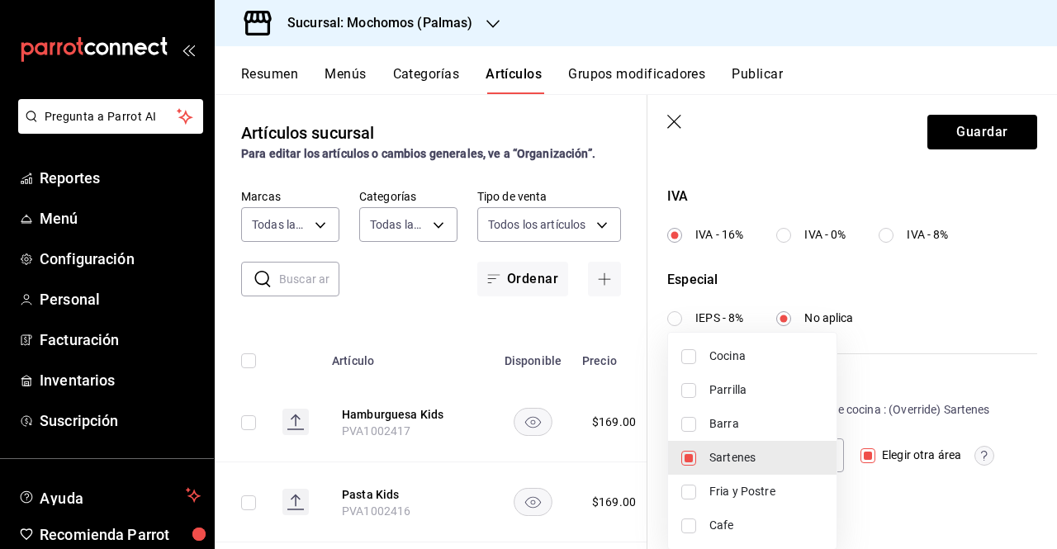
drag, startPoint x: 1052, startPoint y: 432, endPoint x: 1054, endPoint y: 390, distance: 41.4
click at [1054, 390] on div at bounding box center [528, 274] width 1057 height 549
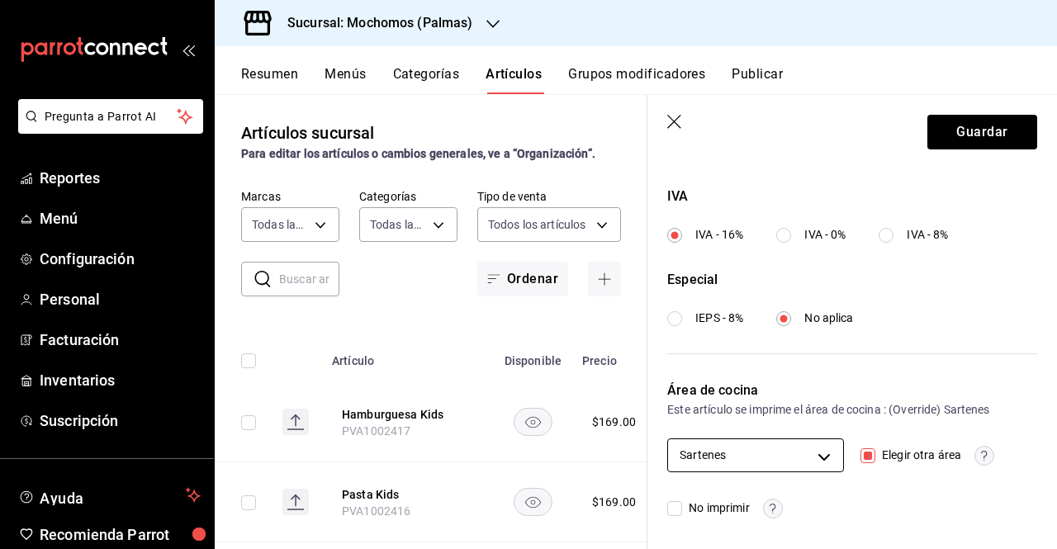
click at [830, 463] on body "Pregunta a Parrot AI Reportes Menú Configuración Personal Facturación Inventari…" at bounding box center [528, 274] width 1057 height 549
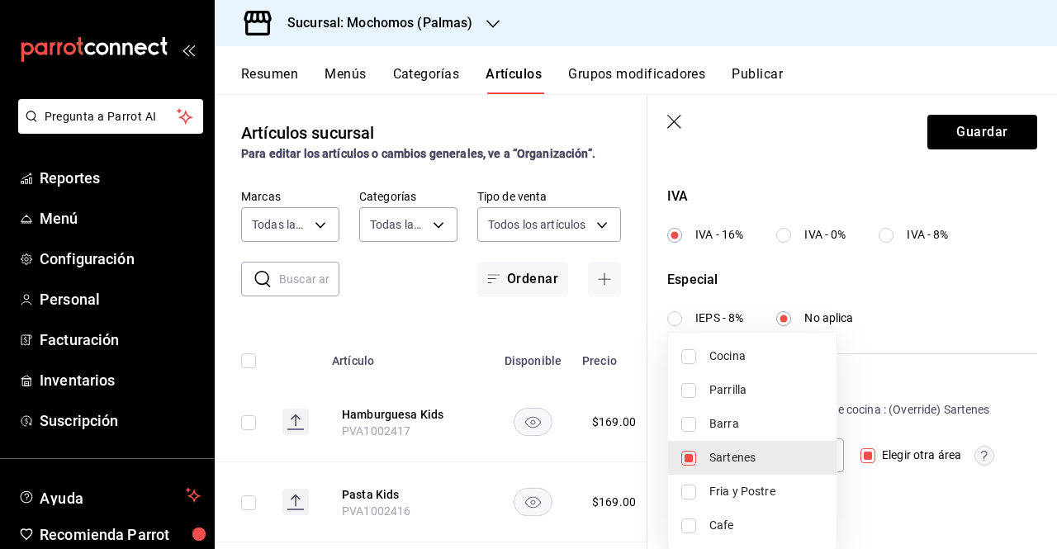
click at [421, 30] on div at bounding box center [528, 274] width 1057 height 549
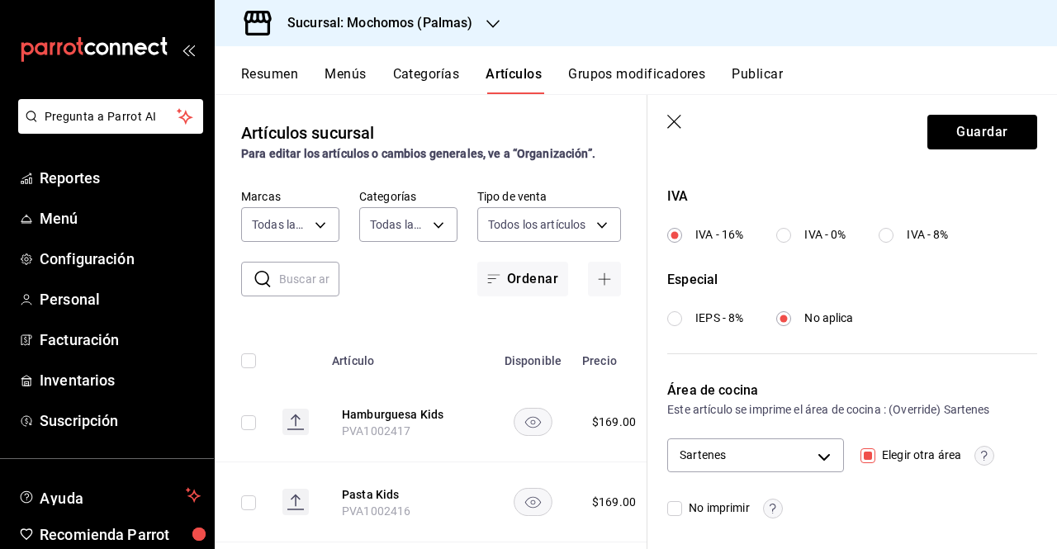
click at [659, 119] on header "Guardar" at bounding box center [851, 129] width 409 height 68
click at [660, 119] on header "Guardar" at bounding box center [851, 129] width 409 height 68
click at [687, 125] on header "Guardar" at bounding box center [851, 129] width 409 height 68
click at [678, 126] on icon "button" at bounding box center [675, 123] width 17 height 17
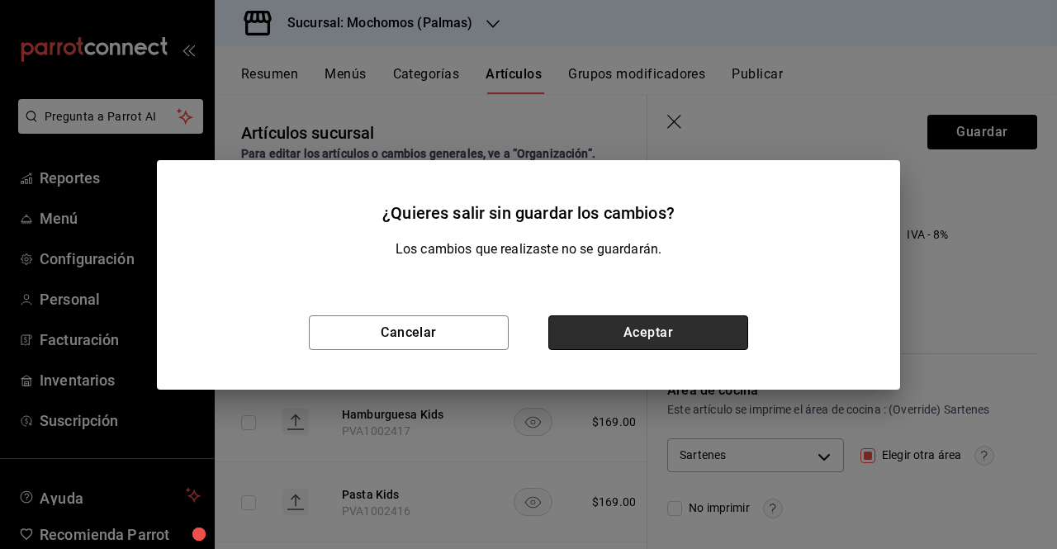
click at [607, 320] on button "Aceptar" at bounding box center [648, 332] width 200 height 35
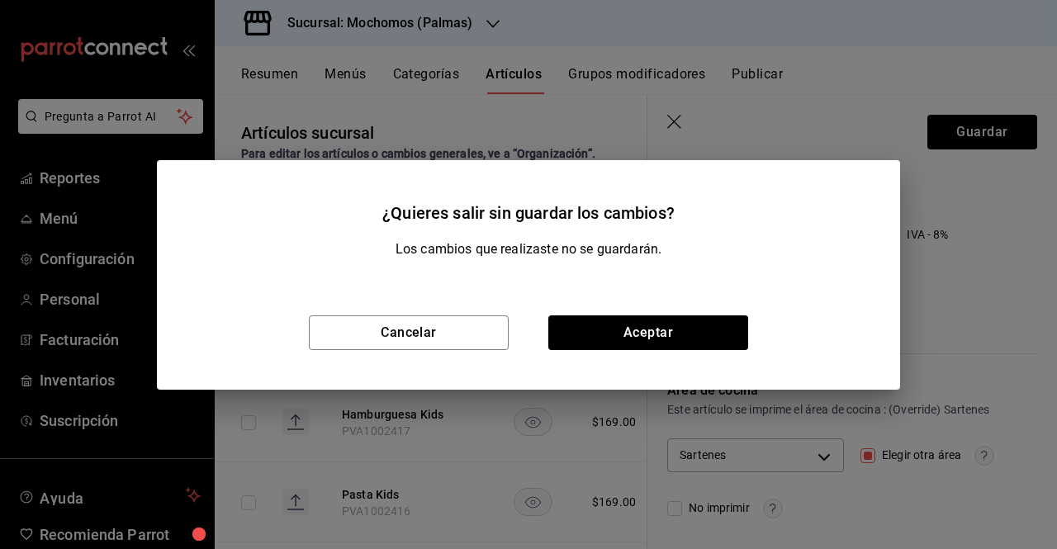
click at [495, 24] on icon "button" at bounding box center [492, 23] width 13 height 13
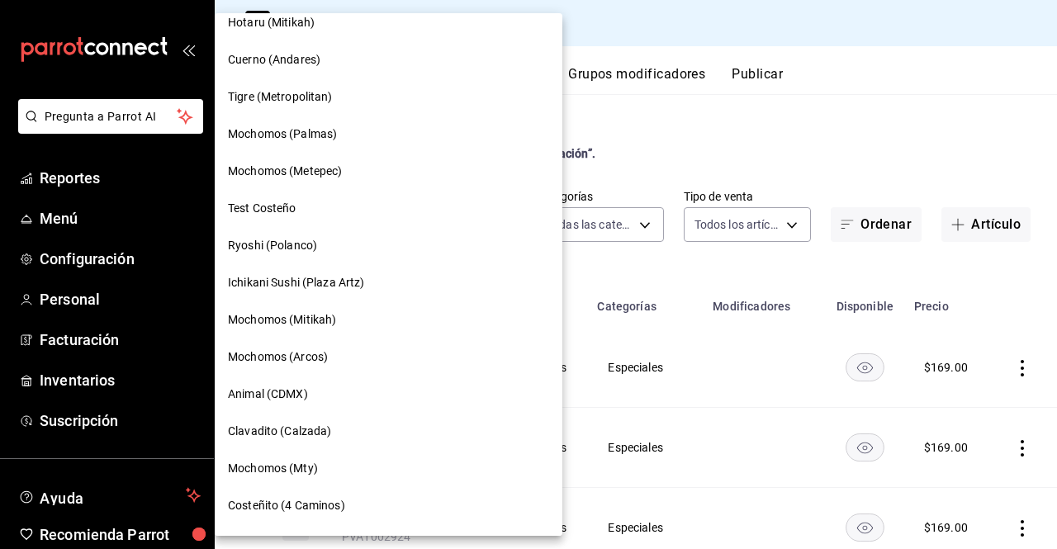
scroll to position [1025, 0]
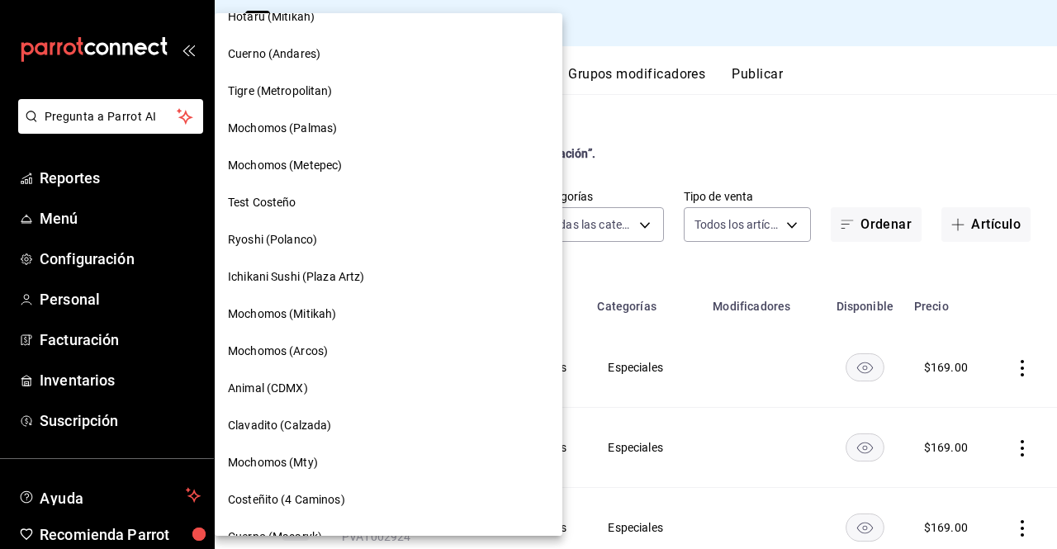
click at [315, 158] on span "Mochomos (Metepec)" at bounding box center [285, 165] width 114 height 17
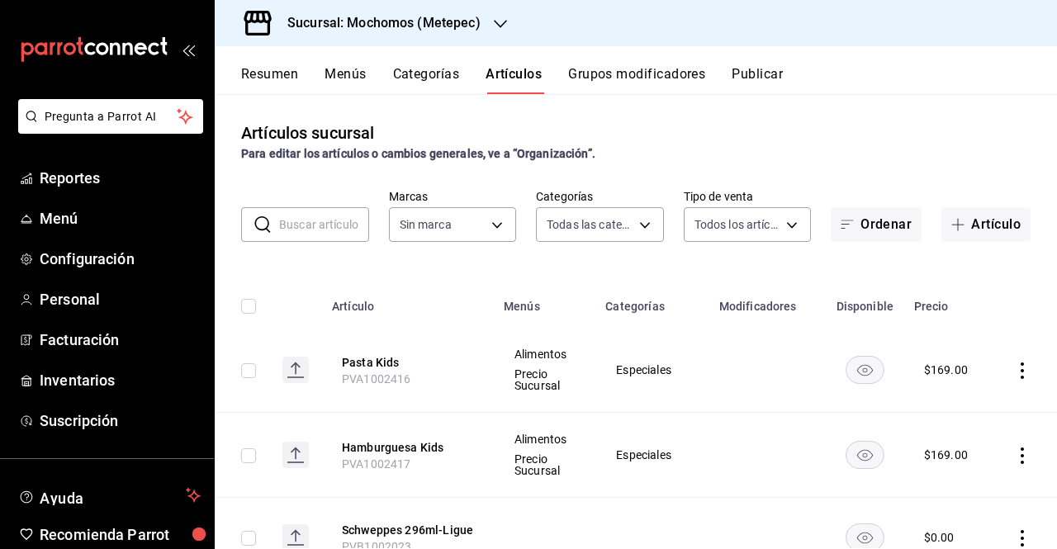
type input "c9cbc288-c827-488d-81f5-370afefb1912,46081463-7037-4dd2-a9ab-e56ff6a8fa7c,bf958…"
click at [345, 372] on span "PVA1002416" at bounding box center [376, 378] width 69 height 13
click at [350, 369] on button "Pasta Kids" at bounding box center [408, 362] width 132 height 17
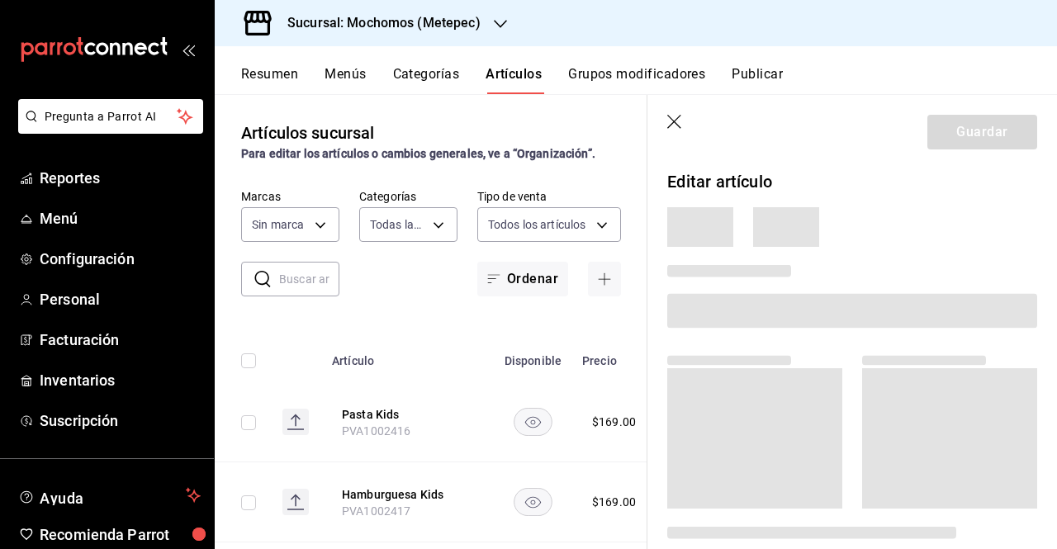
type input "2365f74e-aa6b-4392-bdf2-72765591bddf"
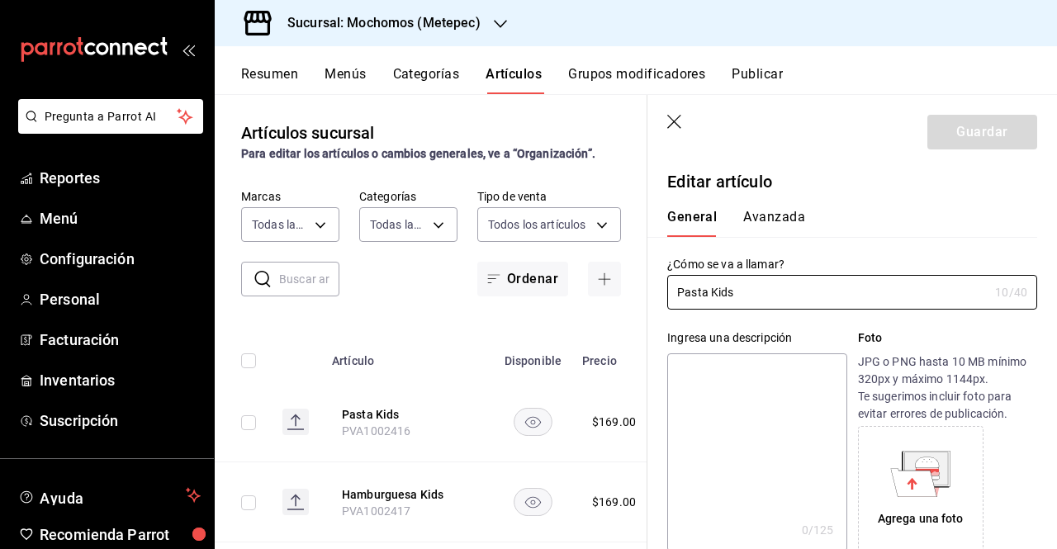
type input "$169.00"
type input "E48"
type input "90101500"
radio input "true"
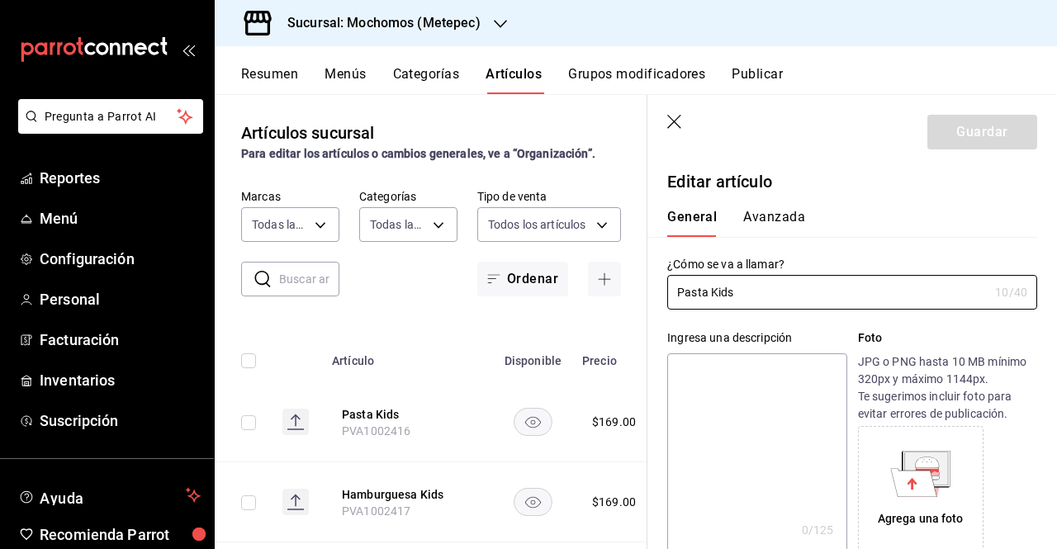
type input "fd357f88-1a1f-445b-b06c-8b8f65ece9a9"
click at [766, 213] on button "Avanzada" at bounding box center [774, 223] width 62 height 28
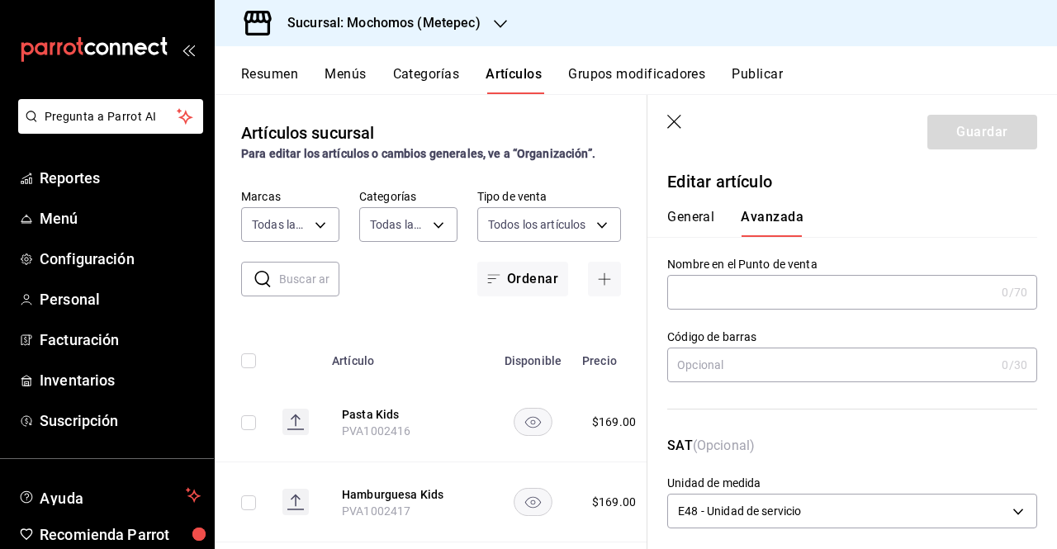
scroll to position [615, 0]
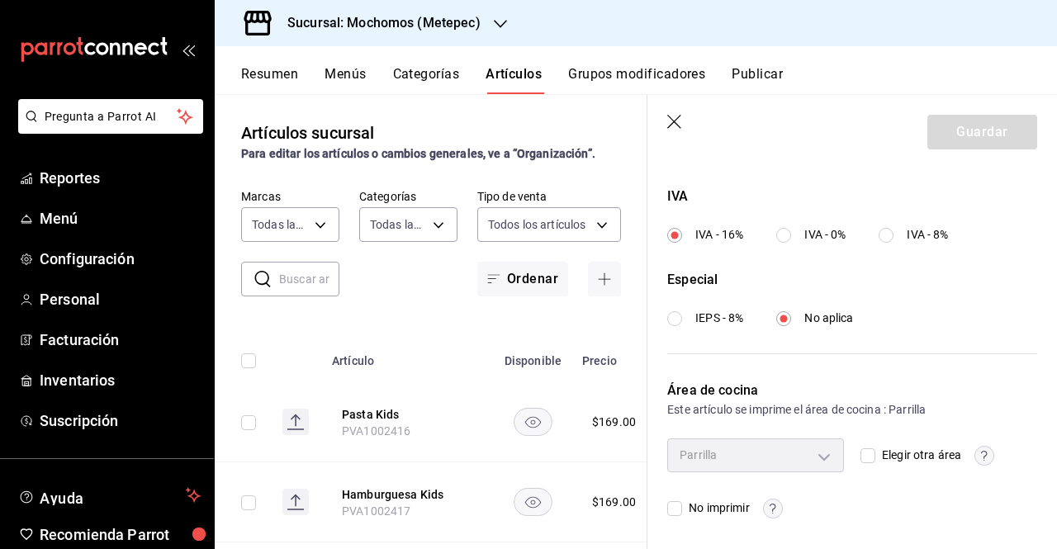
click at [860, 449] on input "Elegir otra área" at bounding box center [867, 455] width 15 height 15
checkbox input "true"
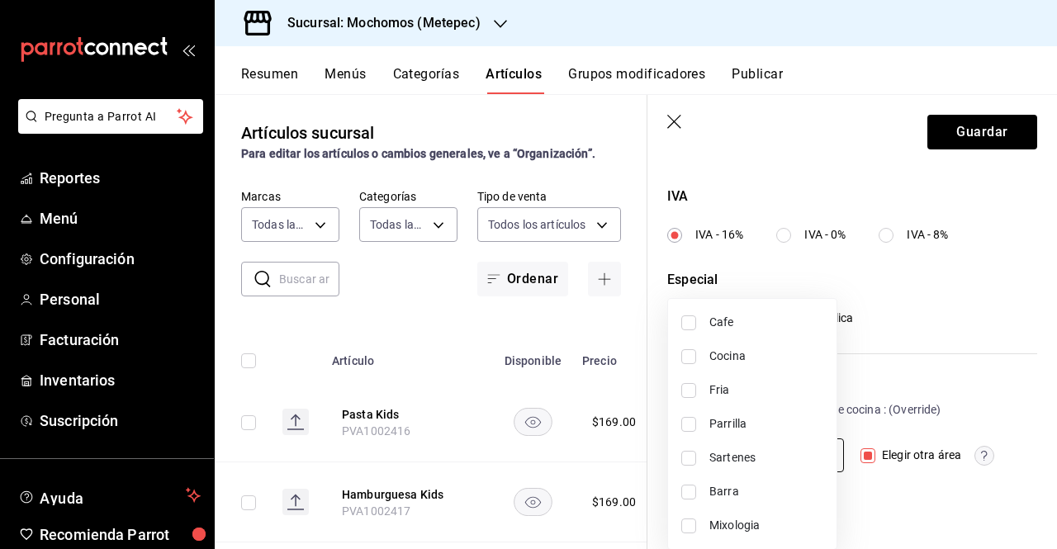
click at [825, 454] on body "Pregunta a Parrot AI Reportes Menú Configuración Personal Facturación Inventari…" at bounding box center [528, 274] width 1057 height 549
drag, startPoint x: 1054, startPoint y: 465, endPoint x: 1053, endPoint y: 497, distance: 32.2
click at [1053, 497] on div at bounding box center [528, 274] width 1057 height 549
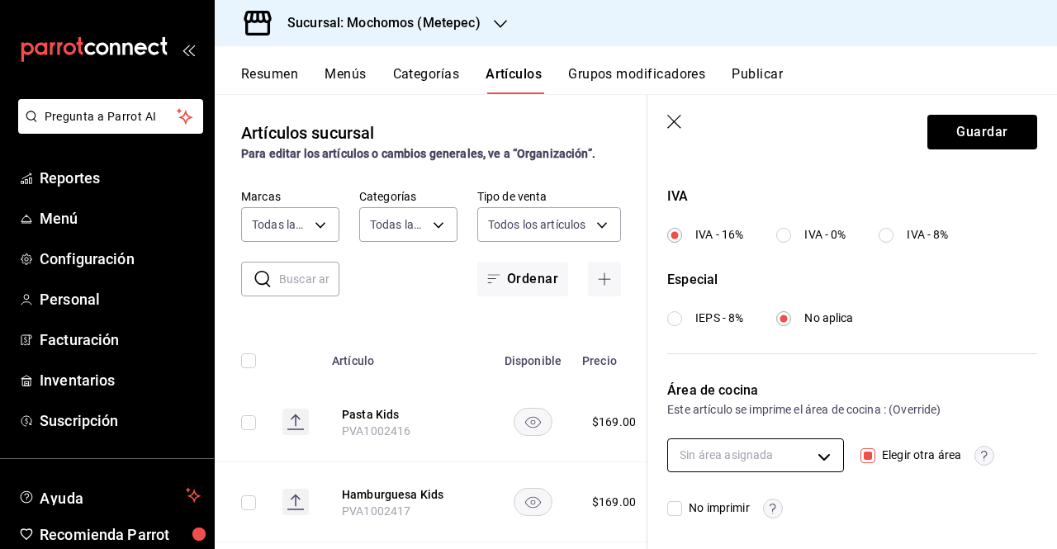
click at [816, 453] on body "Pregunta a Parrot AI Reportes Menú Configuración Personal Facturación Inventari…" at bounding box center [528, 274] width 1057 height 549
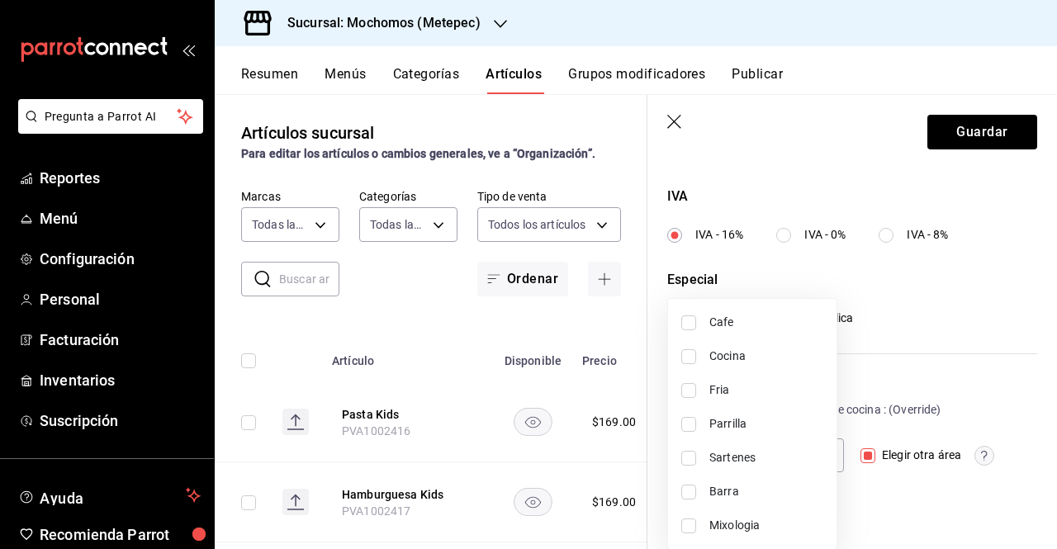
click at [981, 521] on div at bounding box center [528, 274] width 1057 height 549
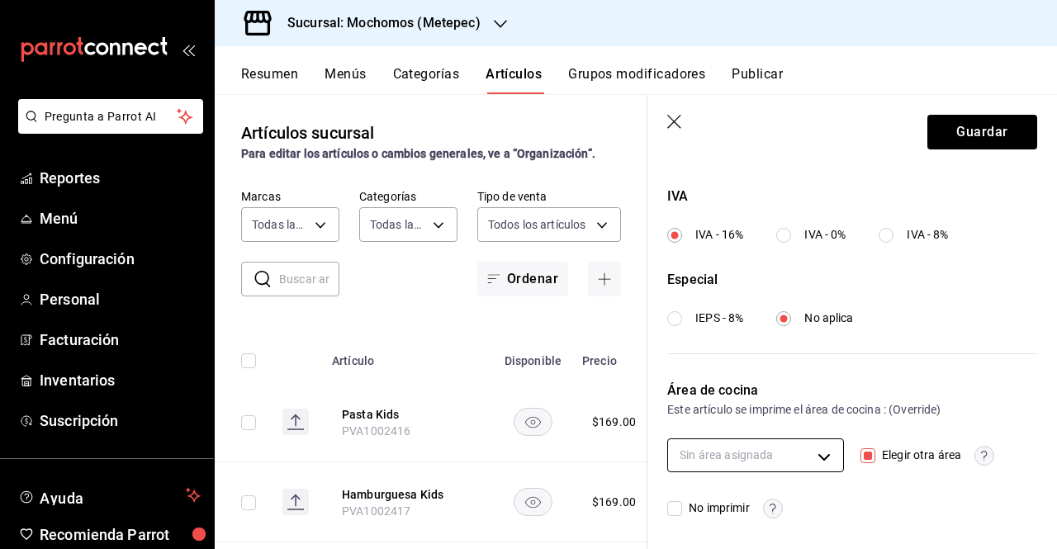
click at [756, 452] on body "Pregunta a Parrot AI Reportes Menú Configuración Personal Facturación Inventari…" at bounding box center [528, 274] width 1057 height 549
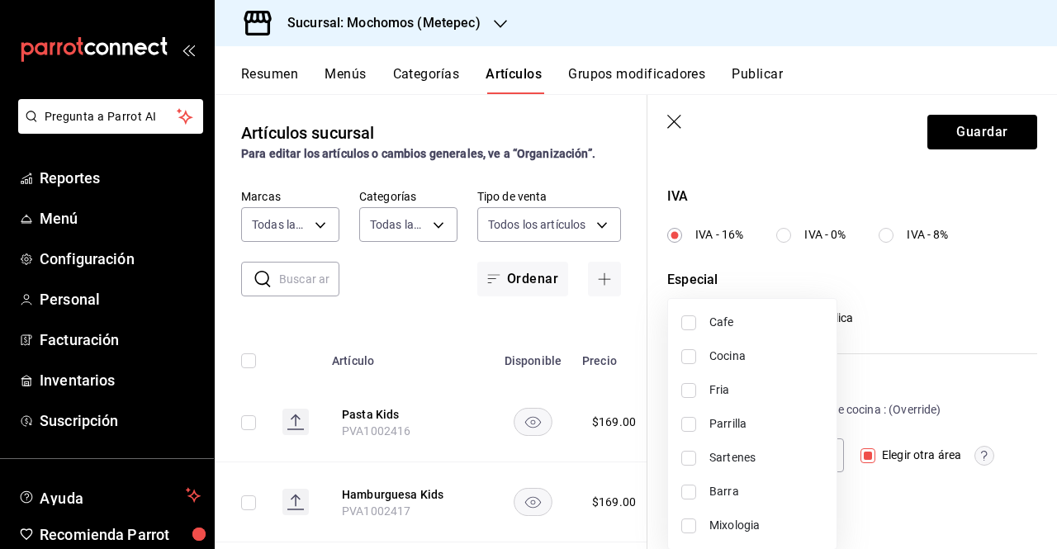
click at [404, 405] on div at bounding box center [528, 274] width 1057 height 549
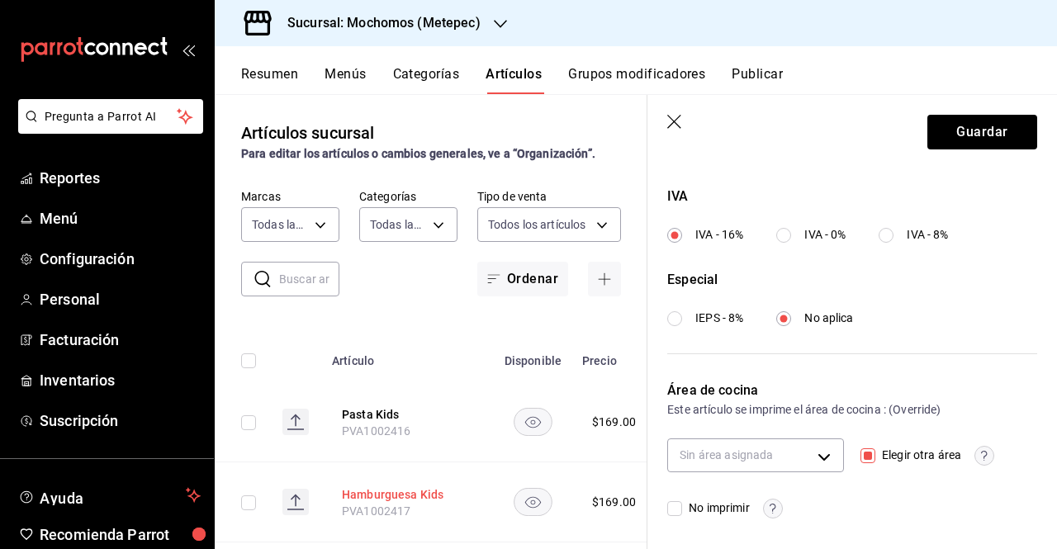
click at [411, 497] on button "Hamburguesa Kids" at bounding box center [408, 494] width 132 height 17
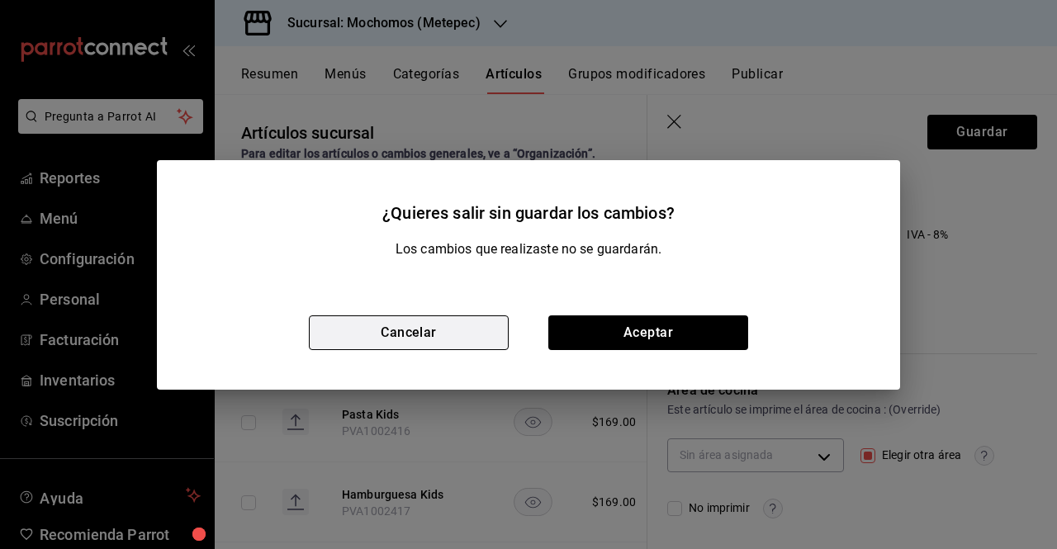
click at [433, 344] on button "Cancelar" at bounding box center [409, 332] width 200 height 35
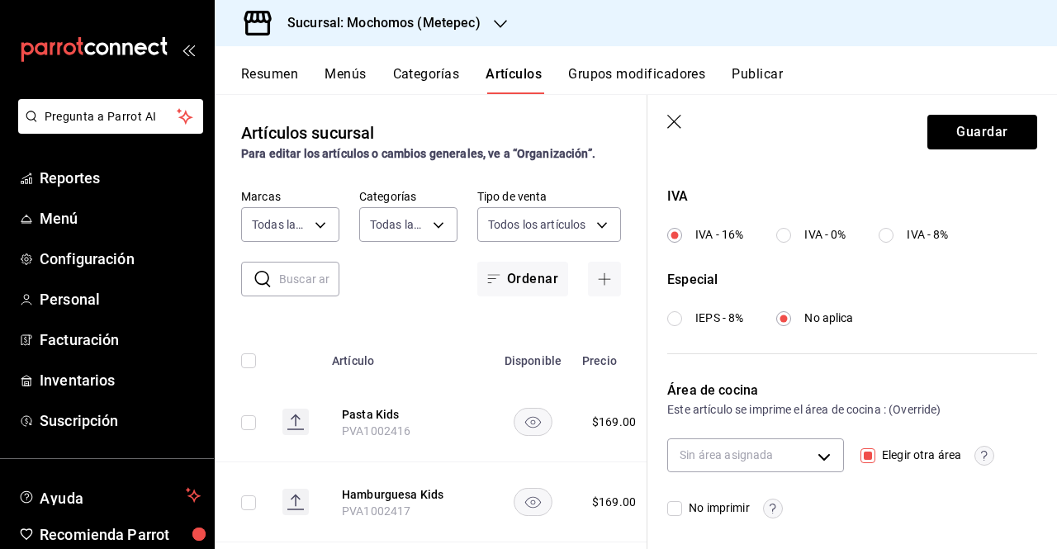
click at [684, 123] on header "Guardar" at bounding box center [851, 129] width 409 height 68
click at [680, 124] on icon "button" at bounding box center [675, 123] width 17 height 17
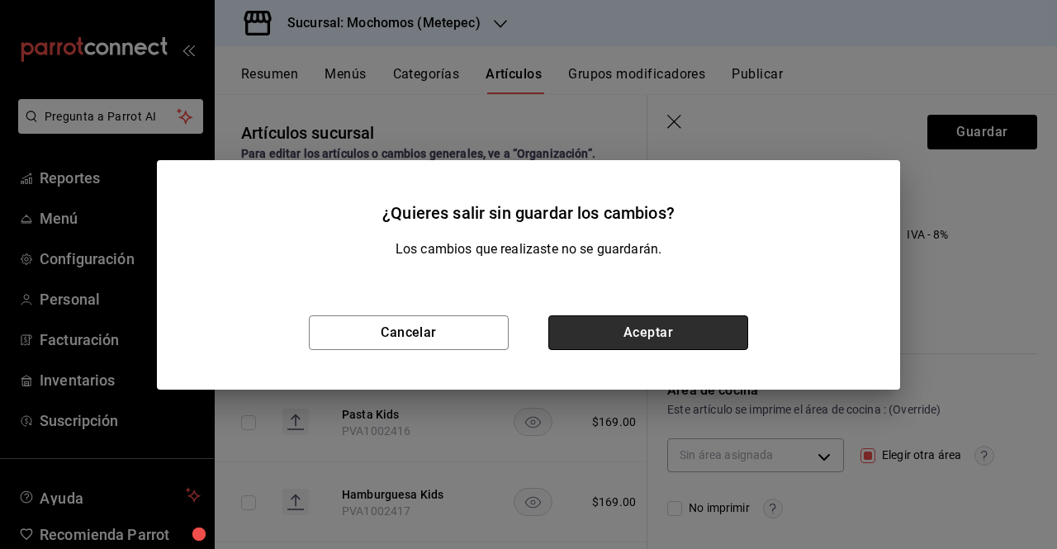
click at [697, 323] on button "Aceptar" at bounding box center [648, 332] width 200 height 35
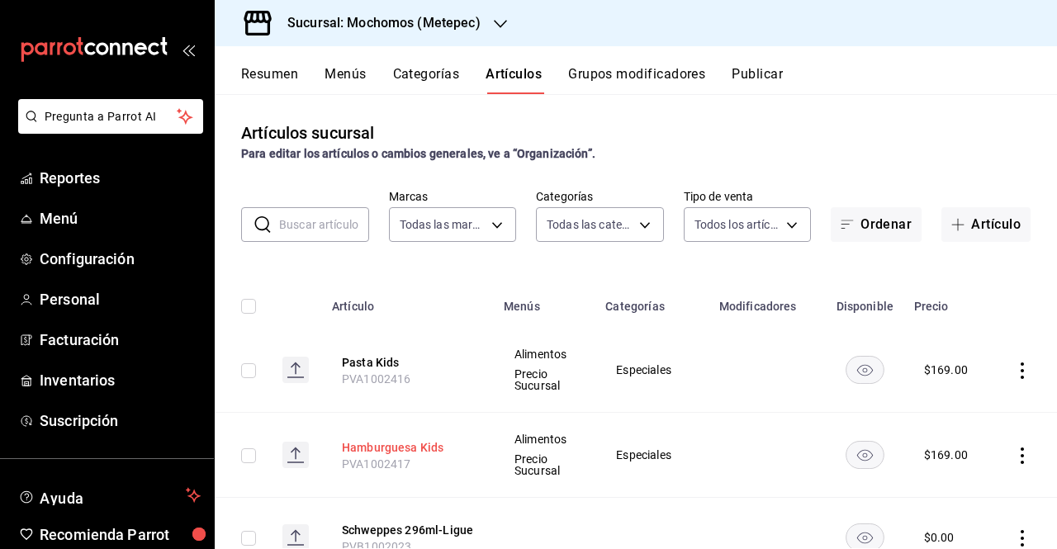
click at [400, 440] on button "Hamburguesa Kids" at bounding box center [408, 447] width 132 height 17
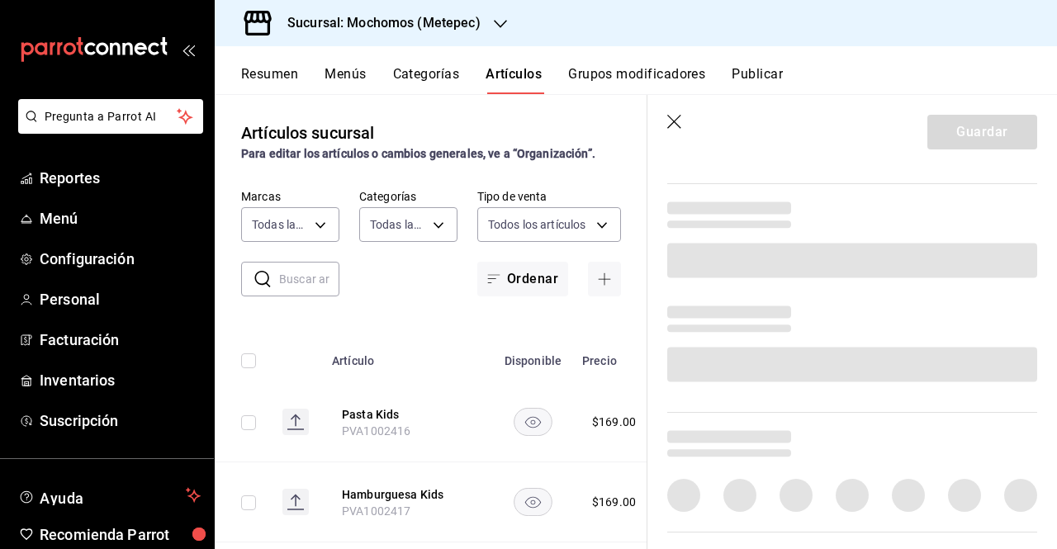
scroll to position [636, 0]
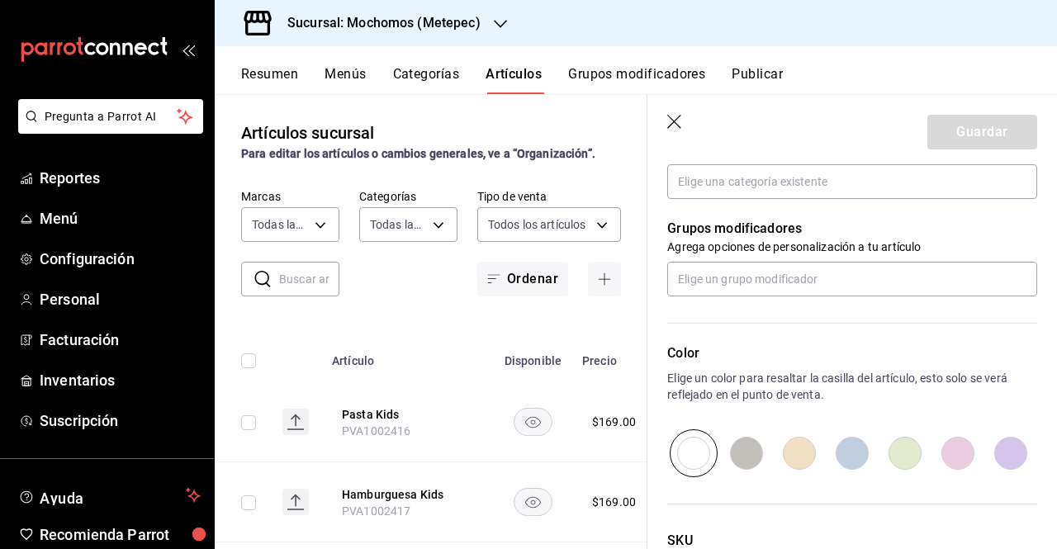
type input "Hamburguesa Kids"
type input "PVA1002417"
type input "$169.00"
type input "E48"
type input "90101500"
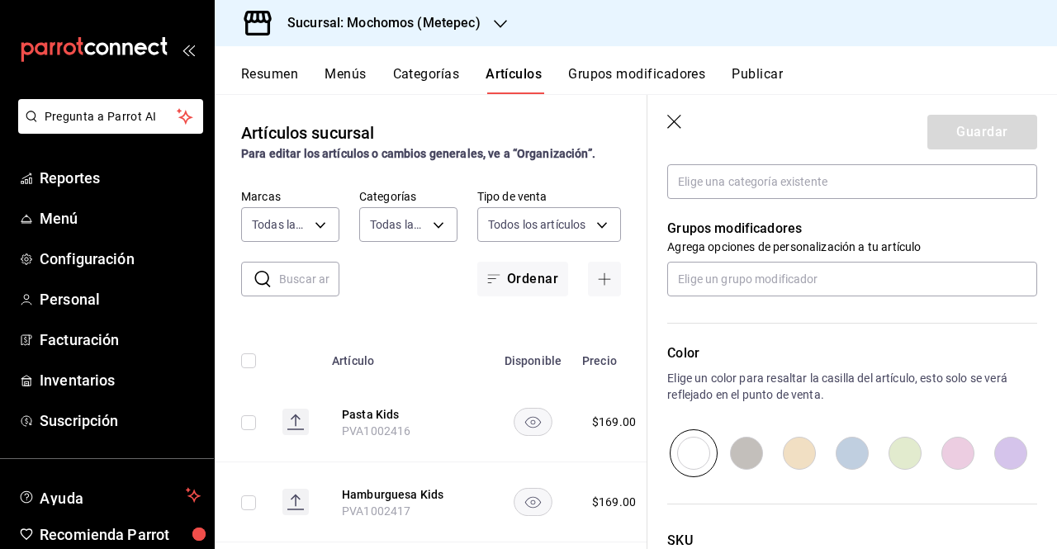
radio input "true"
type input "fd357f88-1a1f-445b-b06c-8b8f65ece9a9"
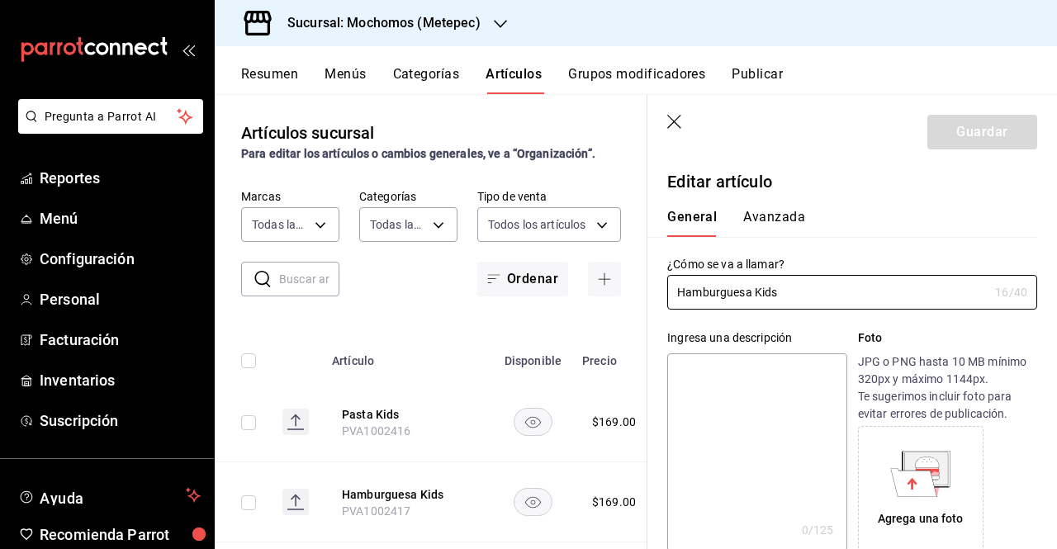
click at [771, 222] on button "Avanzada" at bounding box center [774, 223] width 62 height 28
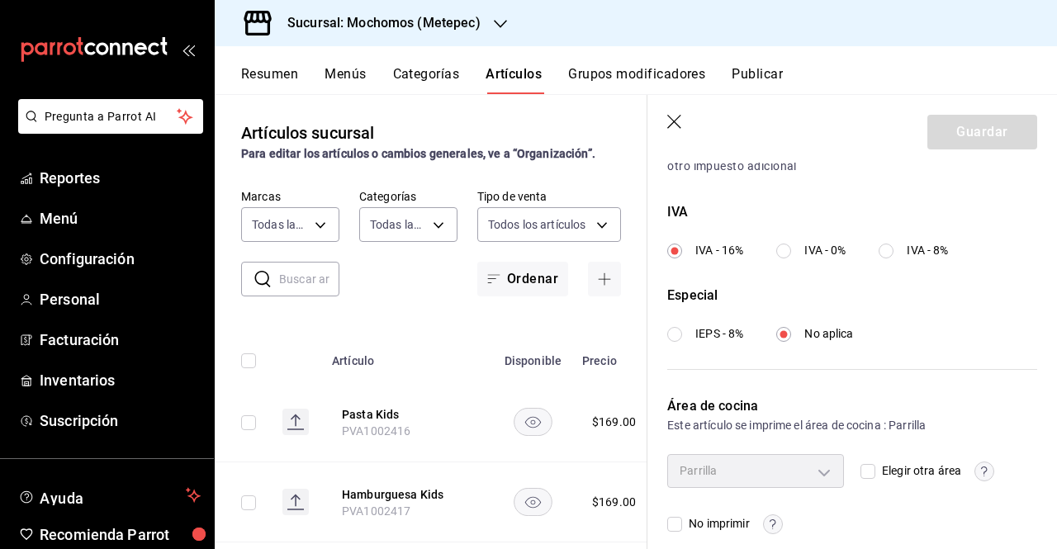
scroll to position [615, 0]
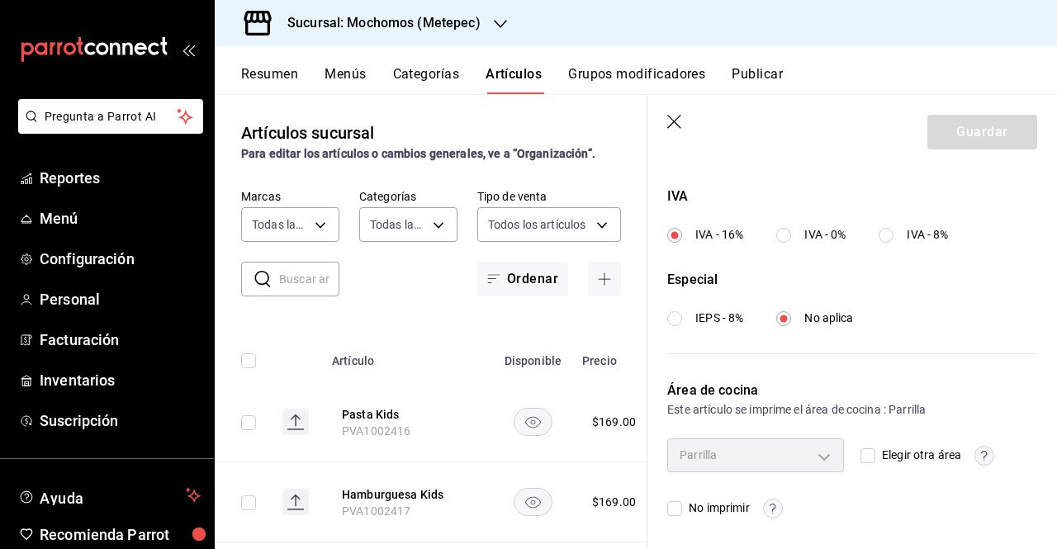
click at [875, 458] on span "Elegir otra área" at bounding box center [918, 455] width 86 height 17
click at [870, 458] on input "Elegir otra área" at bounding box center [867, 455] width 15 height 15
checkbox input "true"
click at [793, 443] on body "Pregunta a Parrot AI Reportes Menú Configuración Personal Facturación Inventari…" at bounding box center [528, 274] width 1057 height 549
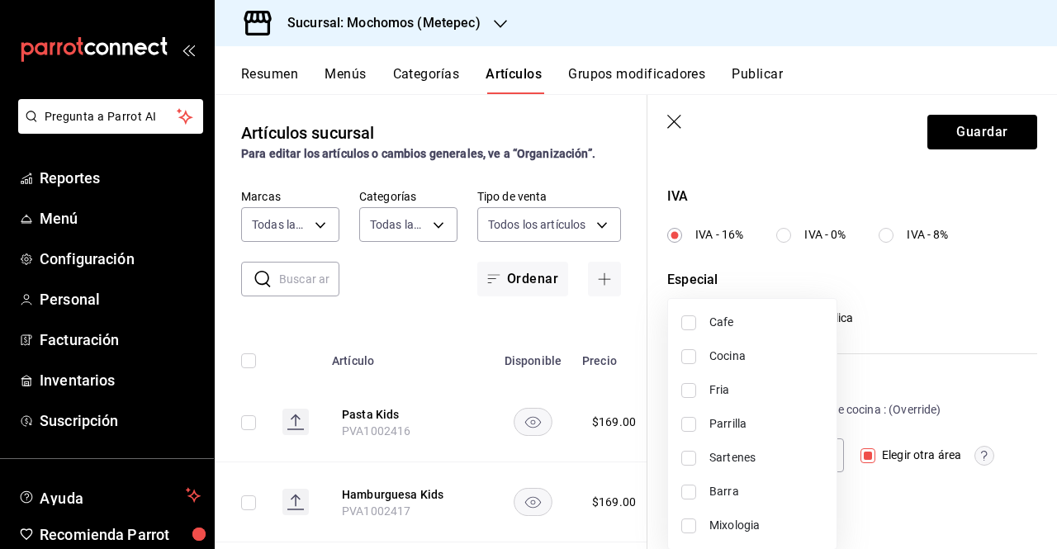
click at [1007, 442] on div at bounding box center [528, 274] width 1057 height 549
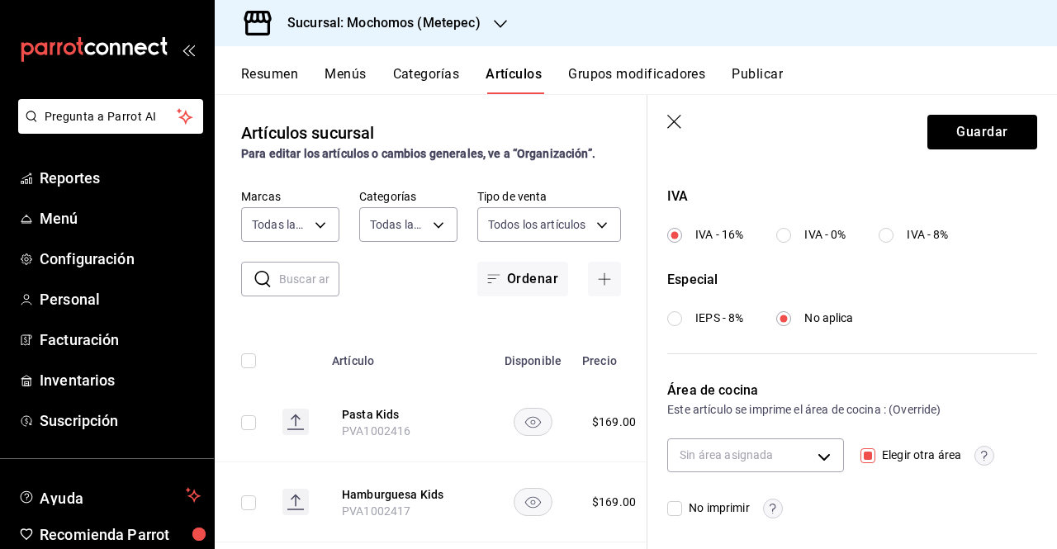
click at [689, 133] on header "Guardar" at bounding box center [851, 129] width 409 height 68
click at [680, 130] on icon "button" at bounding box center [675, 123] width 17 height 17
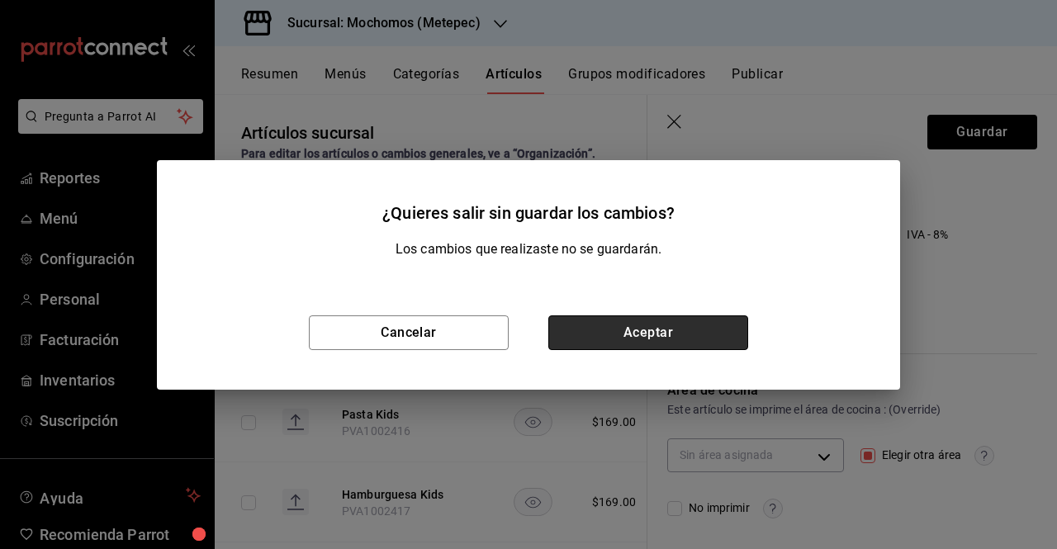
click at [618, 316] on button "Aceptar" at bounding box center [648, 332] width 200 height 35
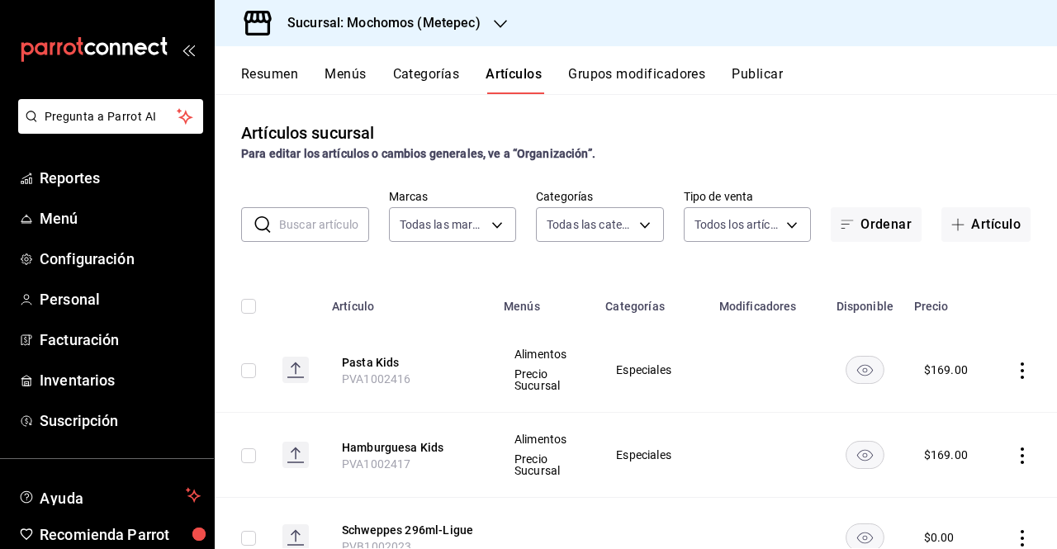
click at [304, 234] on input "text" at bounding box center [324, 224] width 90 height 33
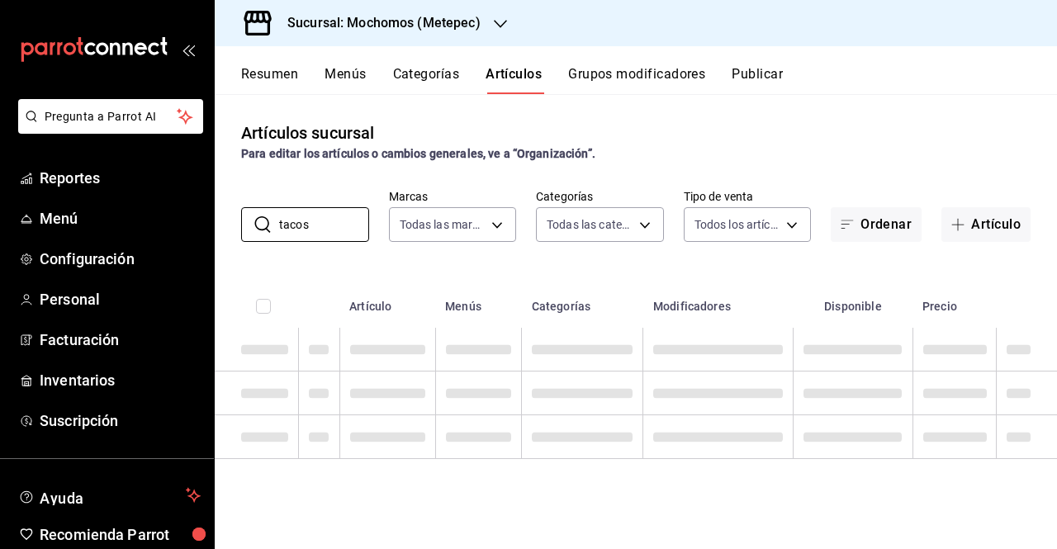
type input "tacos"
